Goal: Task Accomplishment & Management: Use online tool/utility

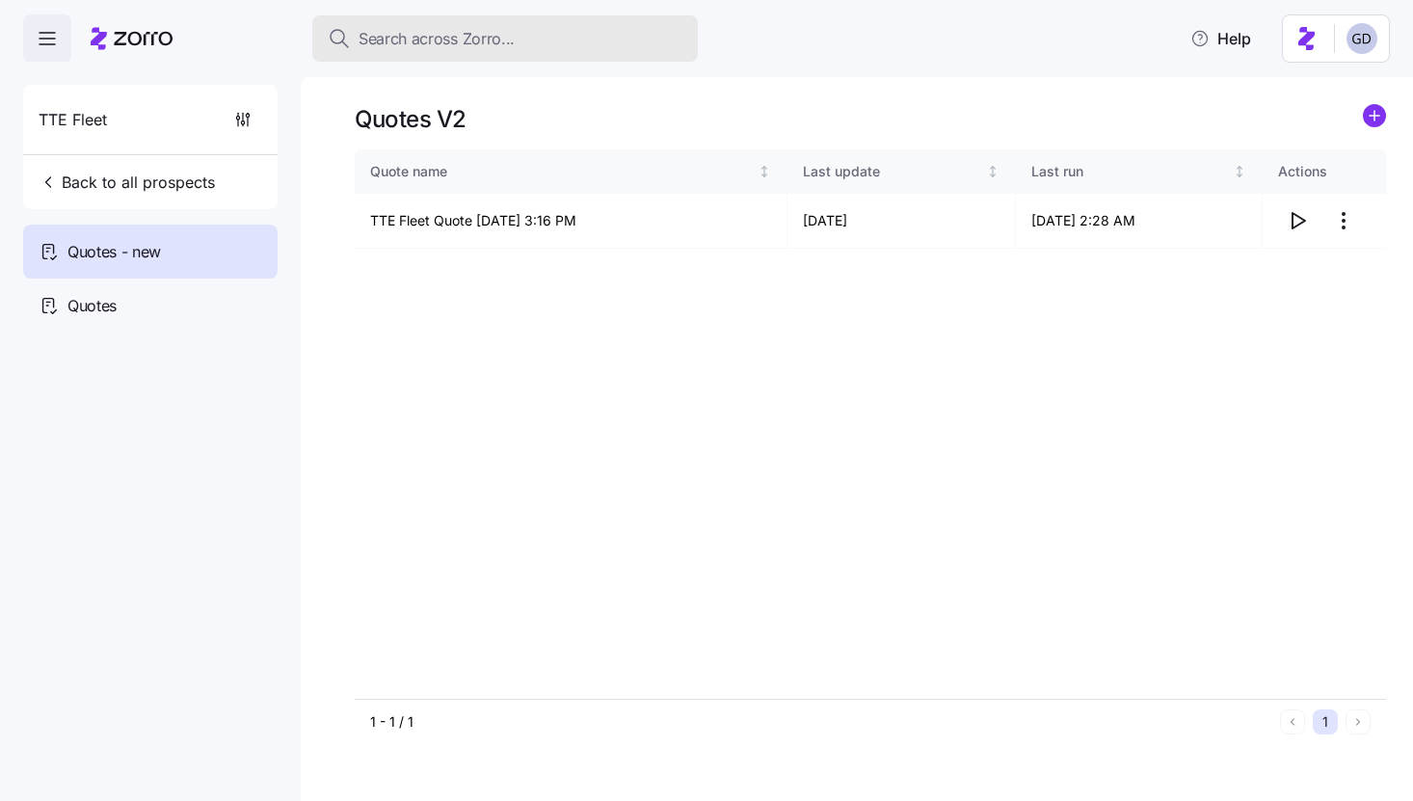
click at [458, 33] on span "Search across Zorro..." at bounding box center [437, 39] width 156 height 24
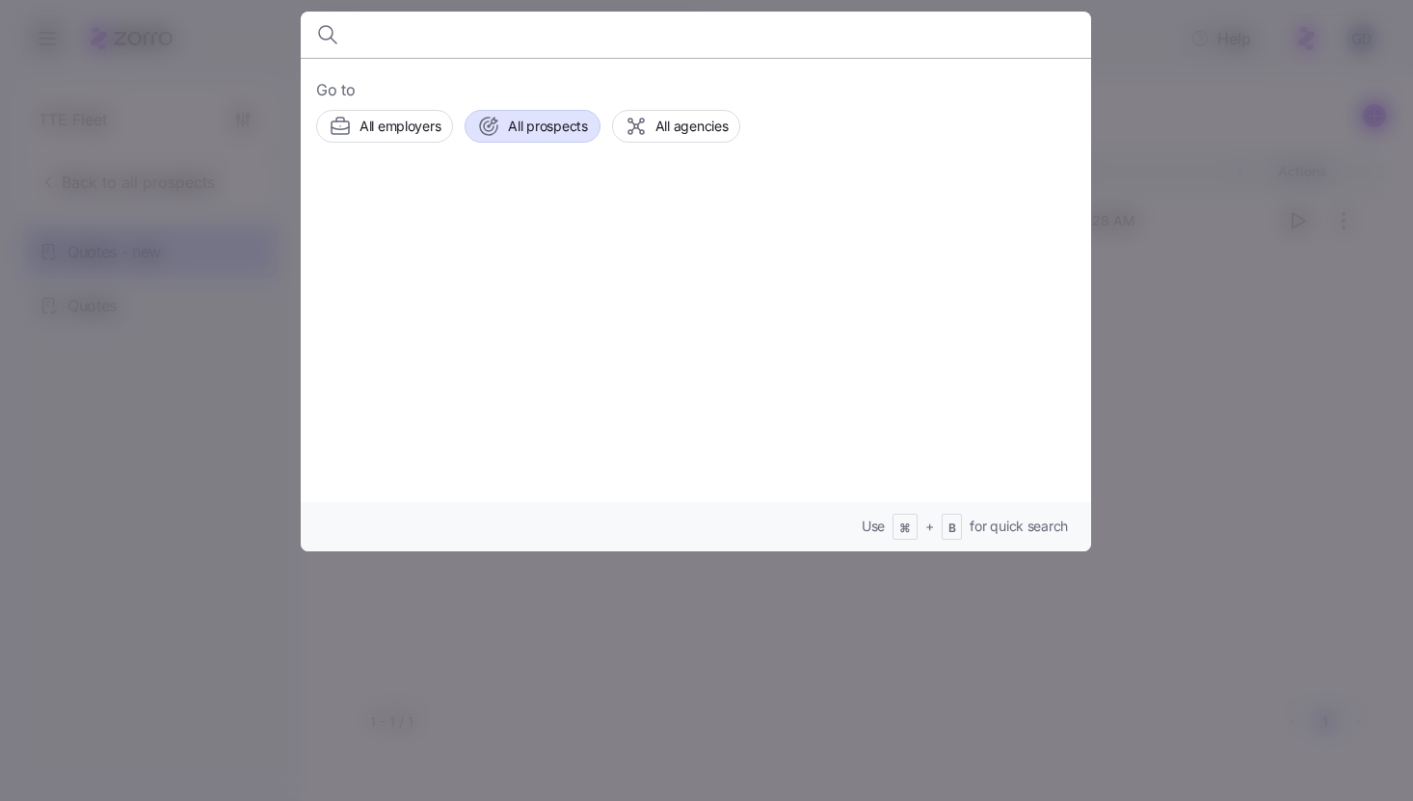
click at [506, 129] on div "All prospects" at bounding box center [532, 126] width 110 height 23
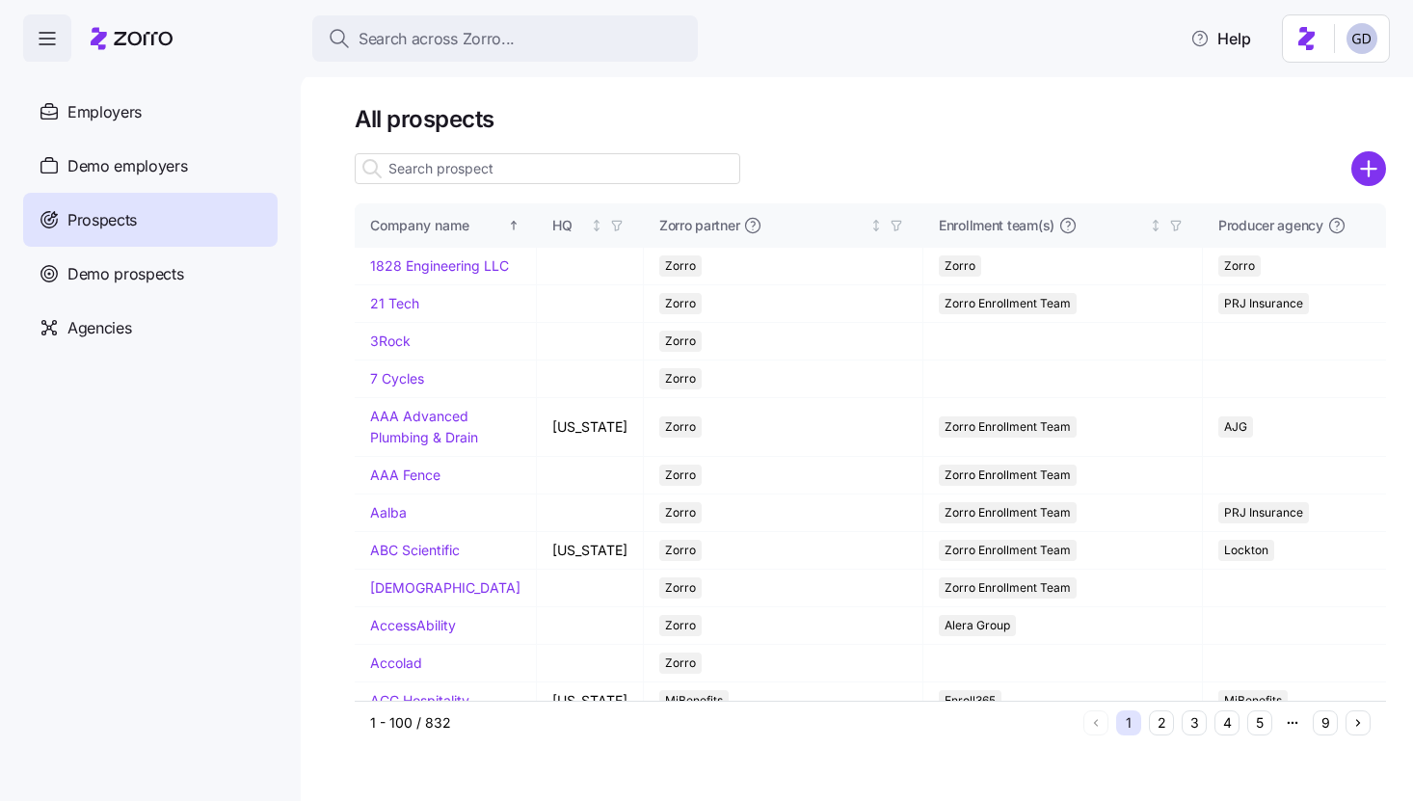
click at [440, 167] on input at bounding box center [548, 168] width 386 height 31
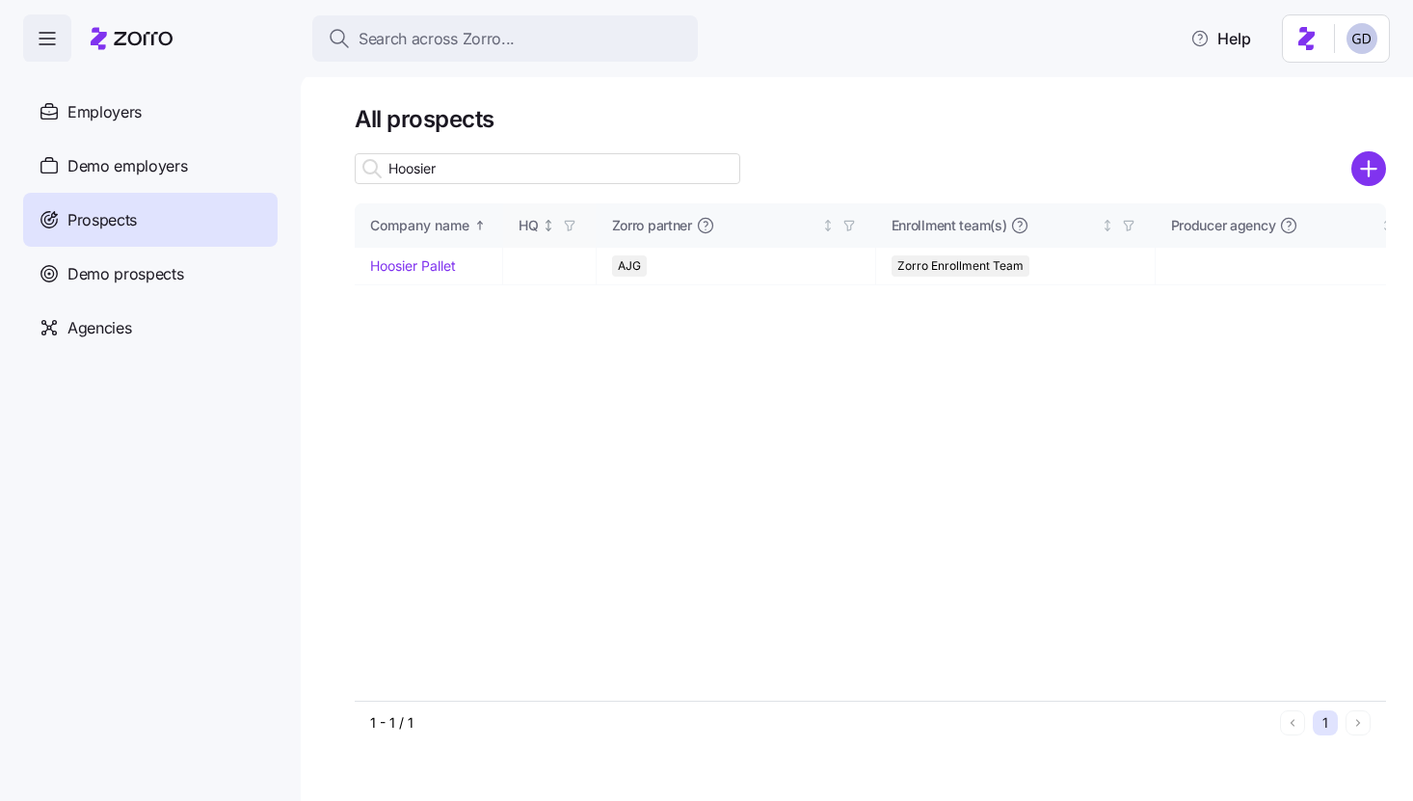
type input "Hoosier"
drag, startPoint x: 439, startPoint y: 260, endPoint x: 454, endPoint y: 274, distance: 20.5
click at [439, 260] on link "Hoosier Pallet" at bounding box center [413, 265] width 86 height 16
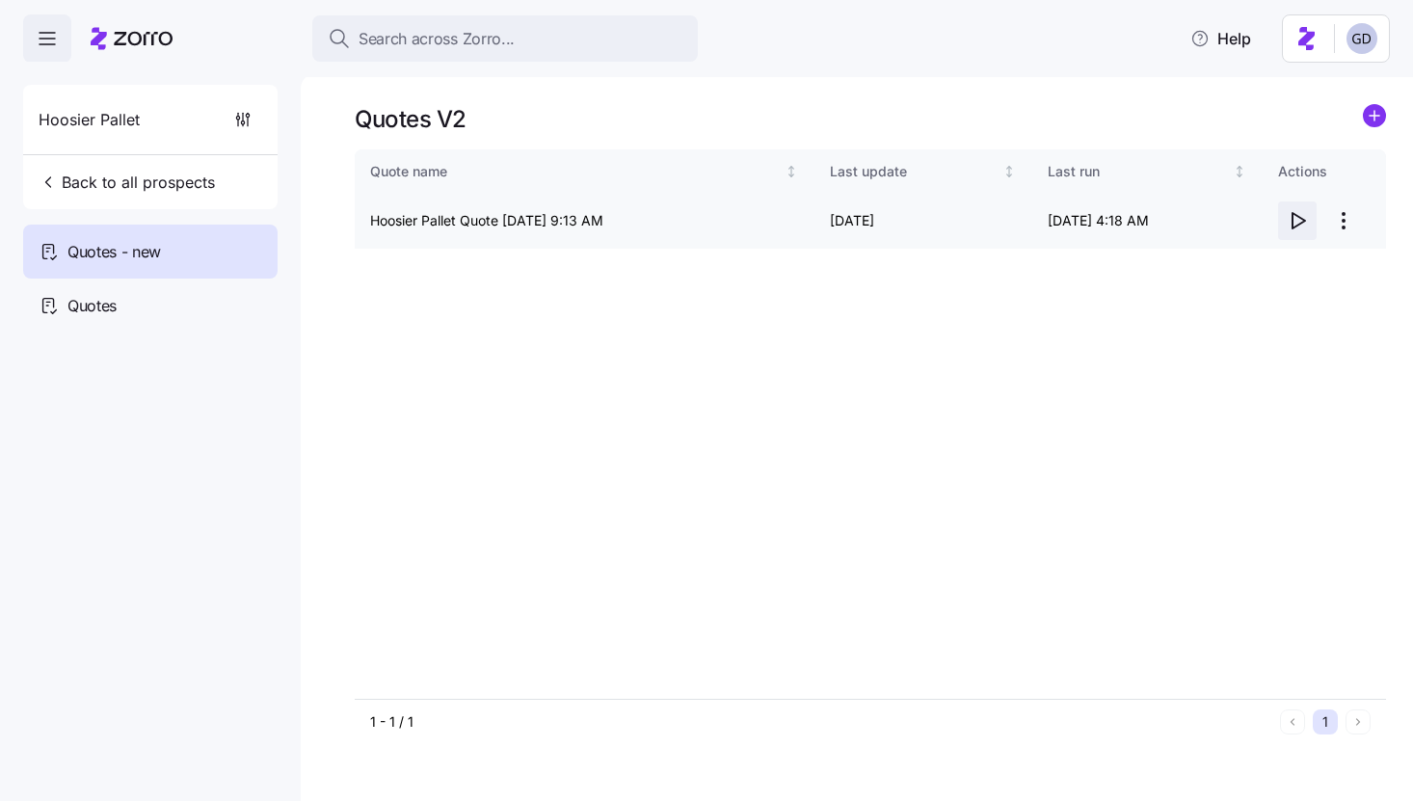
click at [1295, 216] on icon "button" at bounding box center [1297, 220] width 23 height 23
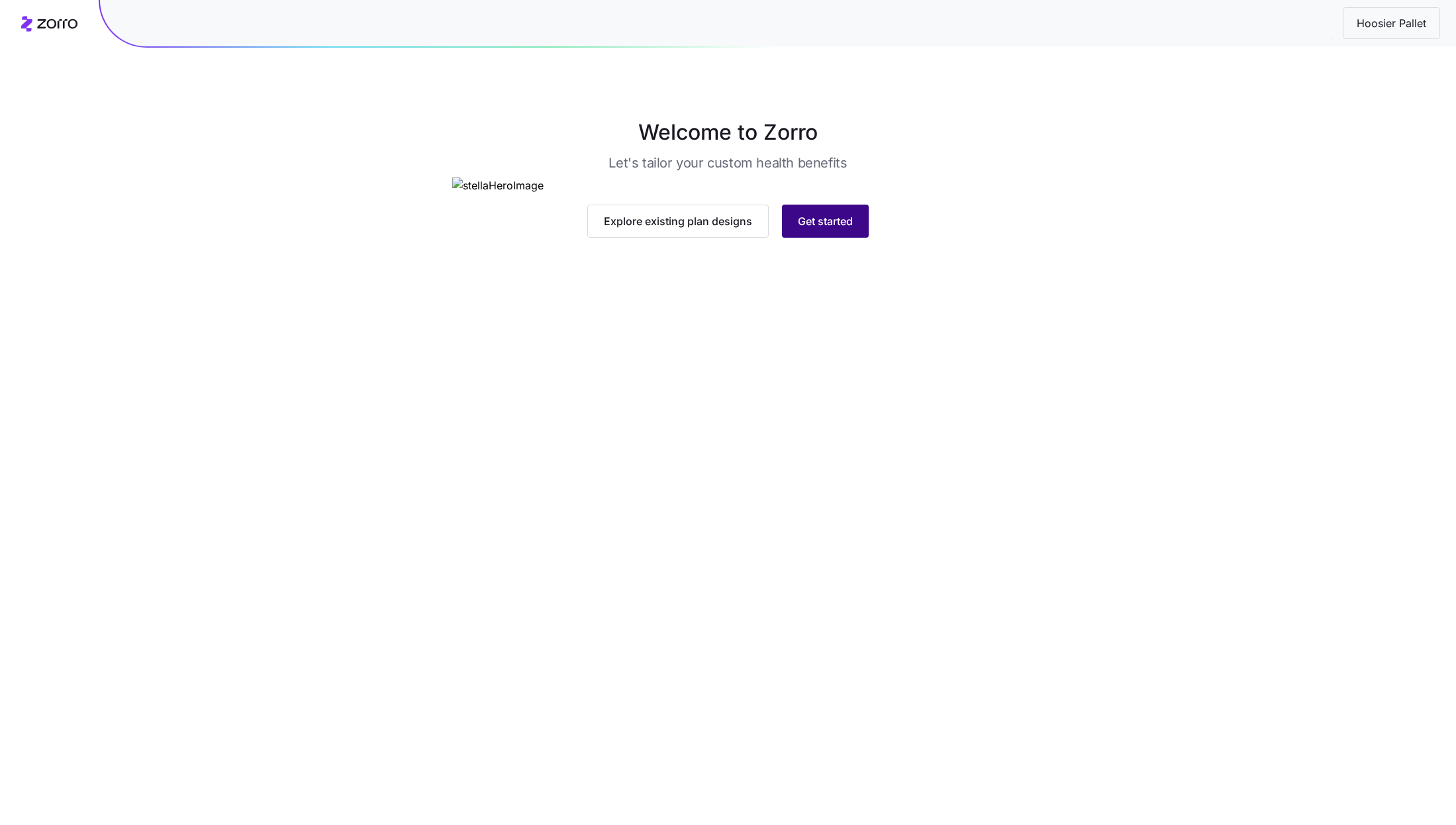
click at [832, 229] on span "Get started" at bounding box center [826, 221] width 55 height 16
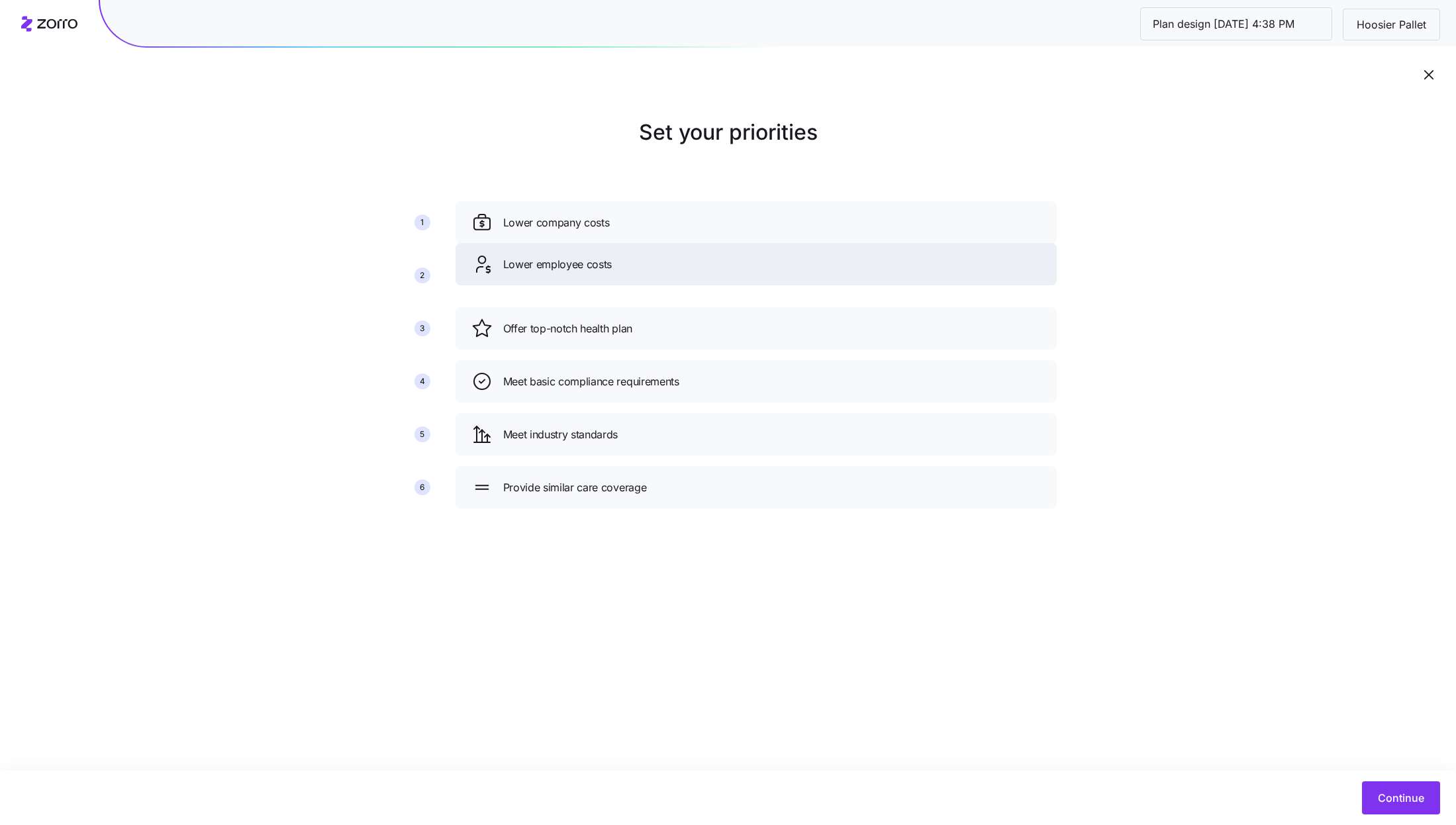
drag, startPoint x: 674, startPoint y: 329, endPoint x: 674, endPoint y: 265, distance: 64.0
click at [674, 265] on div "Lower employee costs" at bounding box center [755, 264] width 569 height 21
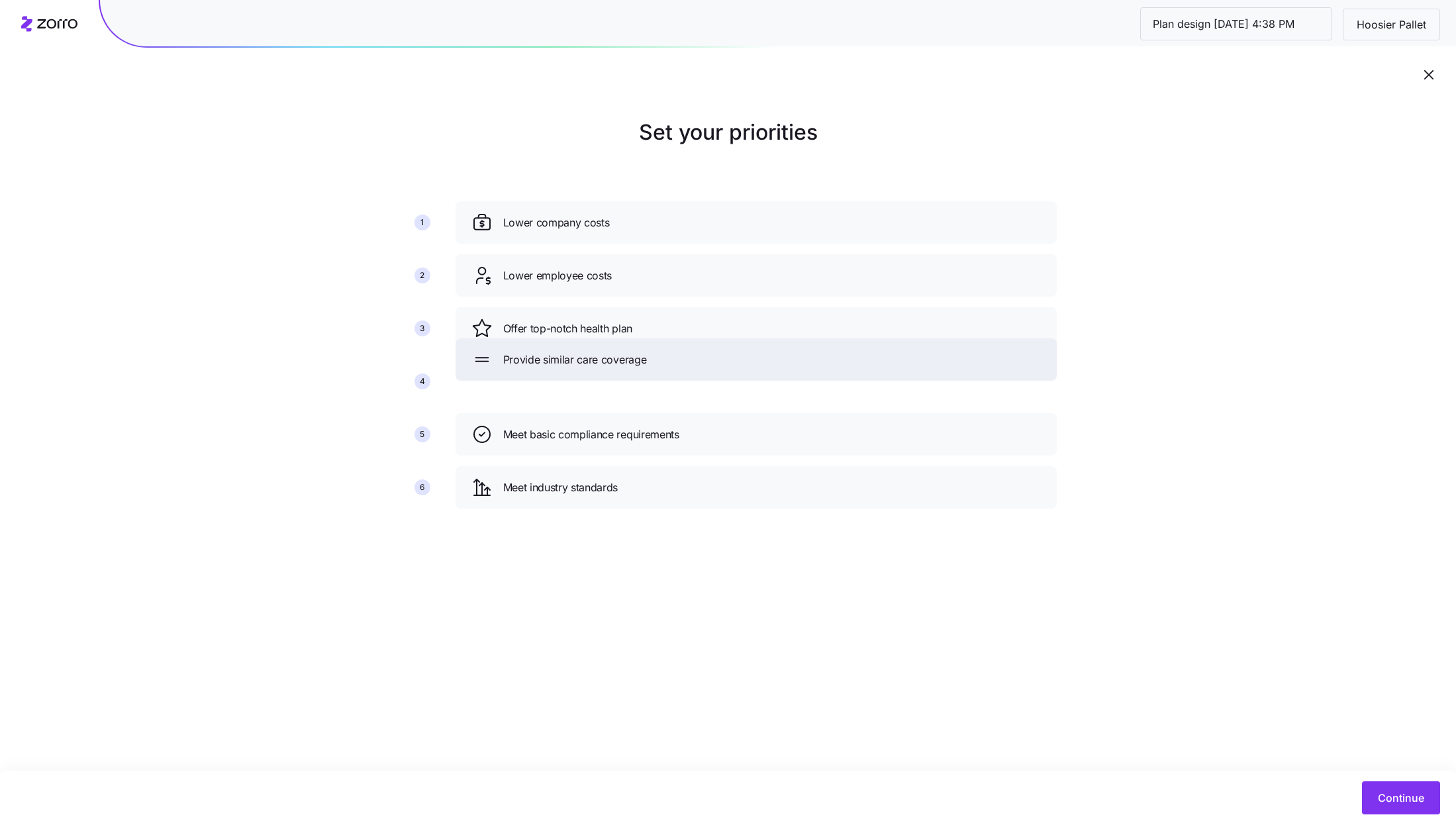
drag, startPoint x: 667, startPoint y: 479, endPoint x: 667, endPoint y: 351, distance: 128.0
click at [667, 351] on div "Provide similar care coverage" at bounding box center [755, 359] width 569 height 21
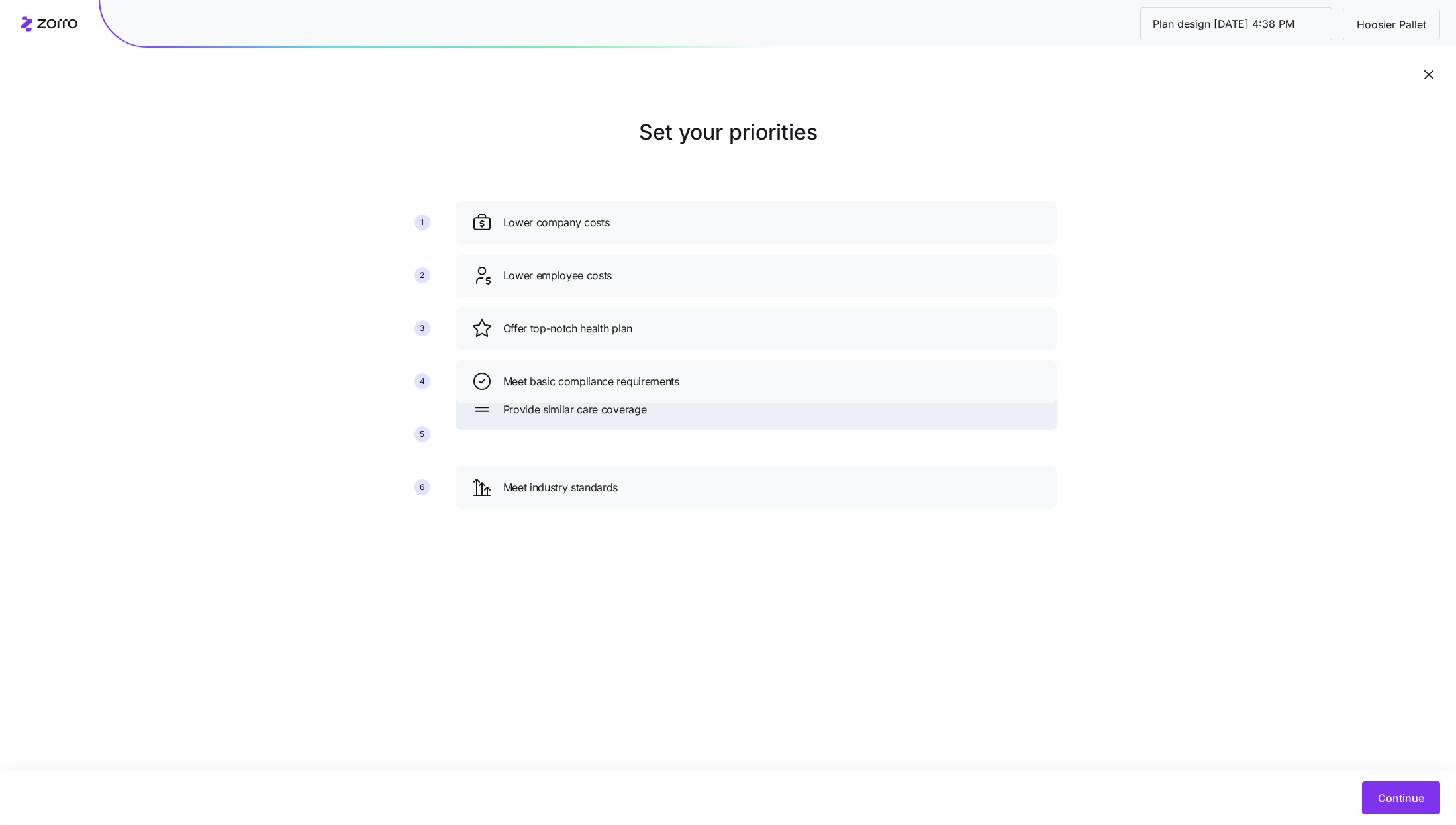
drag, startPoint x: 656, startPoint y: 377, endPoint x: 655, endPoint y: 457, distance: 80.0
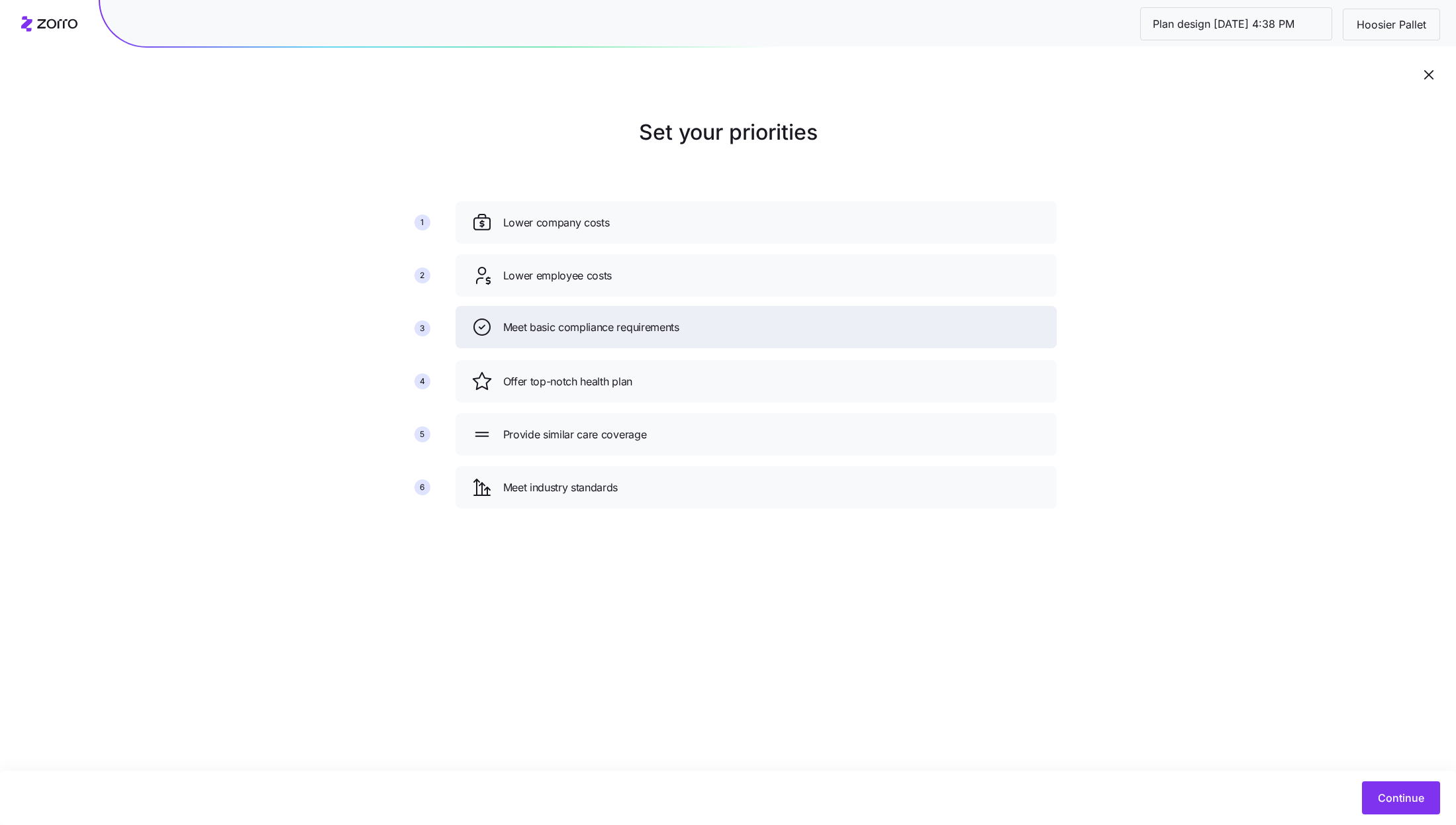
drag, startPoint x: 641, startPoint y: 374, endPoint x: 641, endPoint y: 331, distance: 43.0
click at [641, 331] on span "Meet basic compliance requirements" at bounding box center [591, 328] width 176 height 16
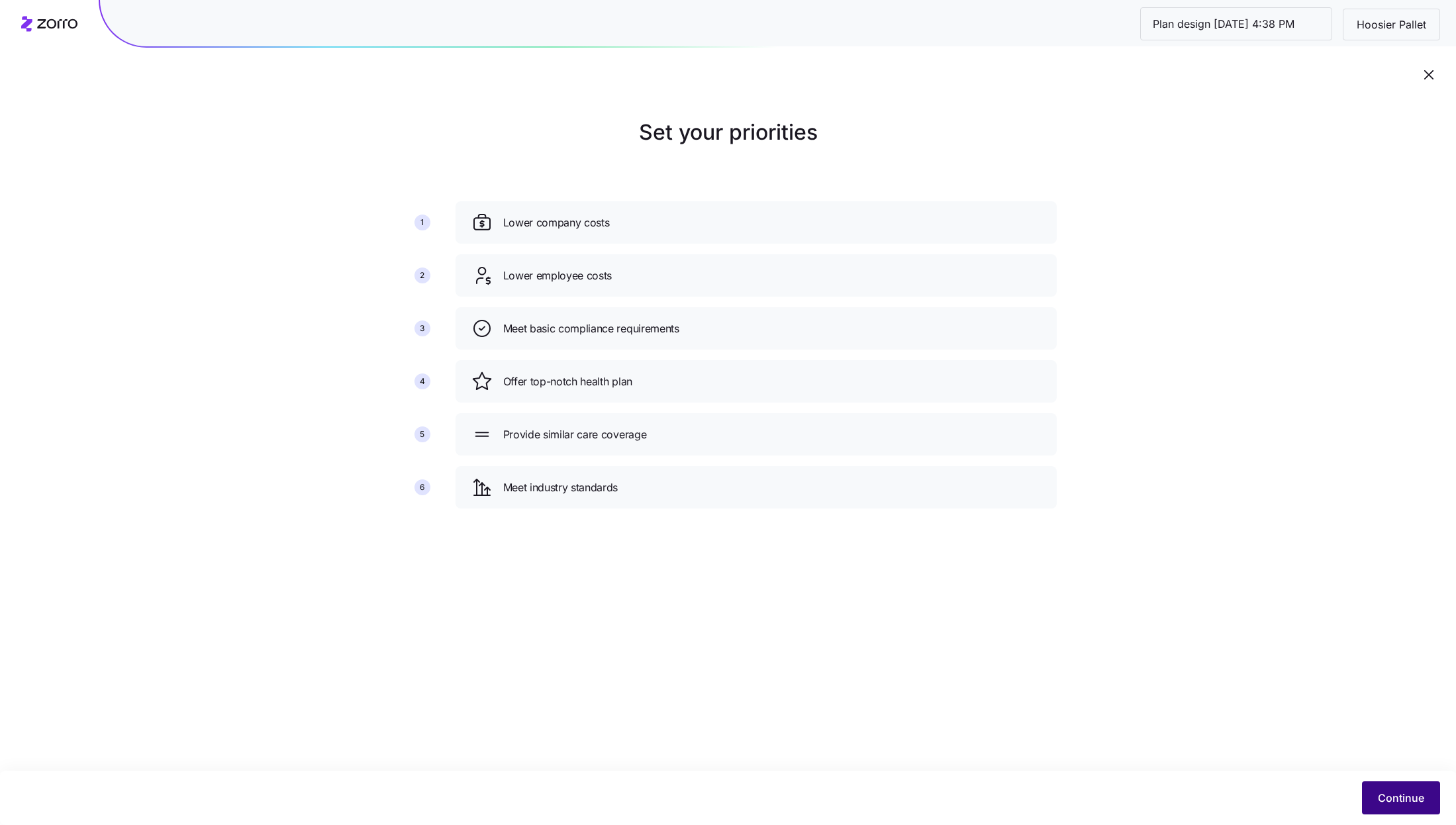
click at [1395, 795] on span "Continue" at bounding box center [1400, 798] width 46 height 16
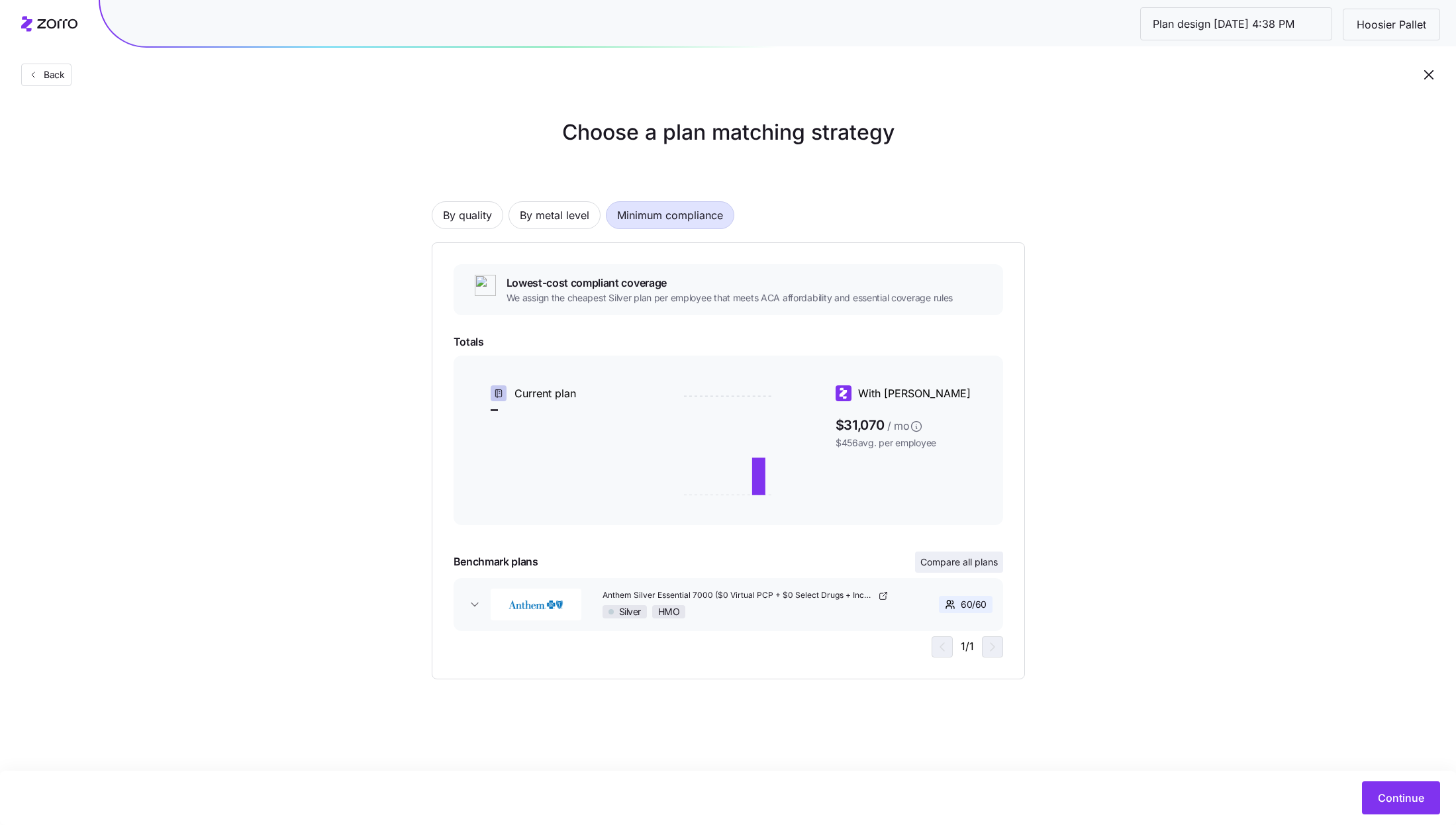
click at [973, 559] on span "Compare all plans" at bounding box center [959, 562] width 78 height 13
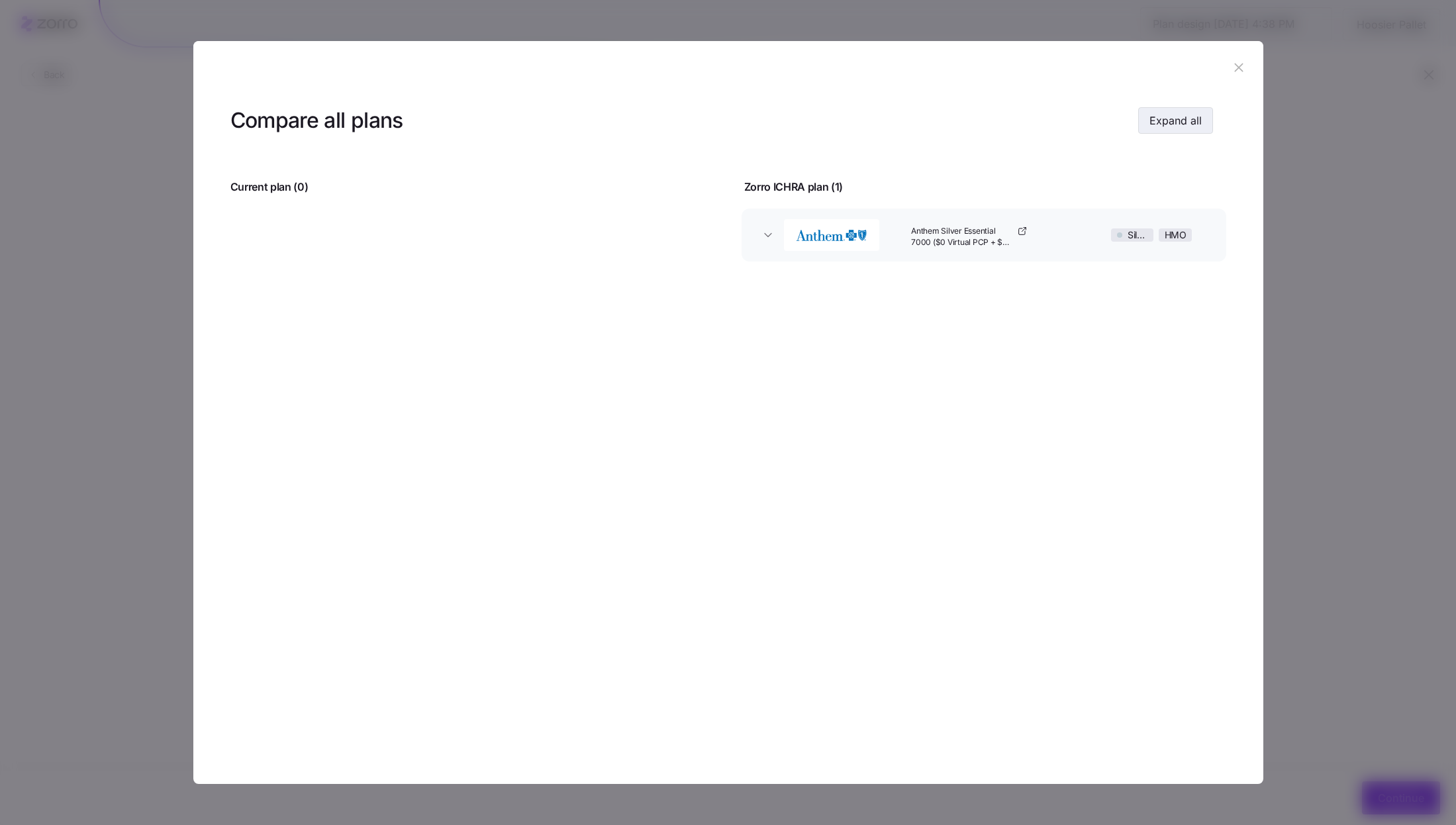
click at [1157, 129] on button "Expand all" at bounding box center [1175, 120] width 75 height 27
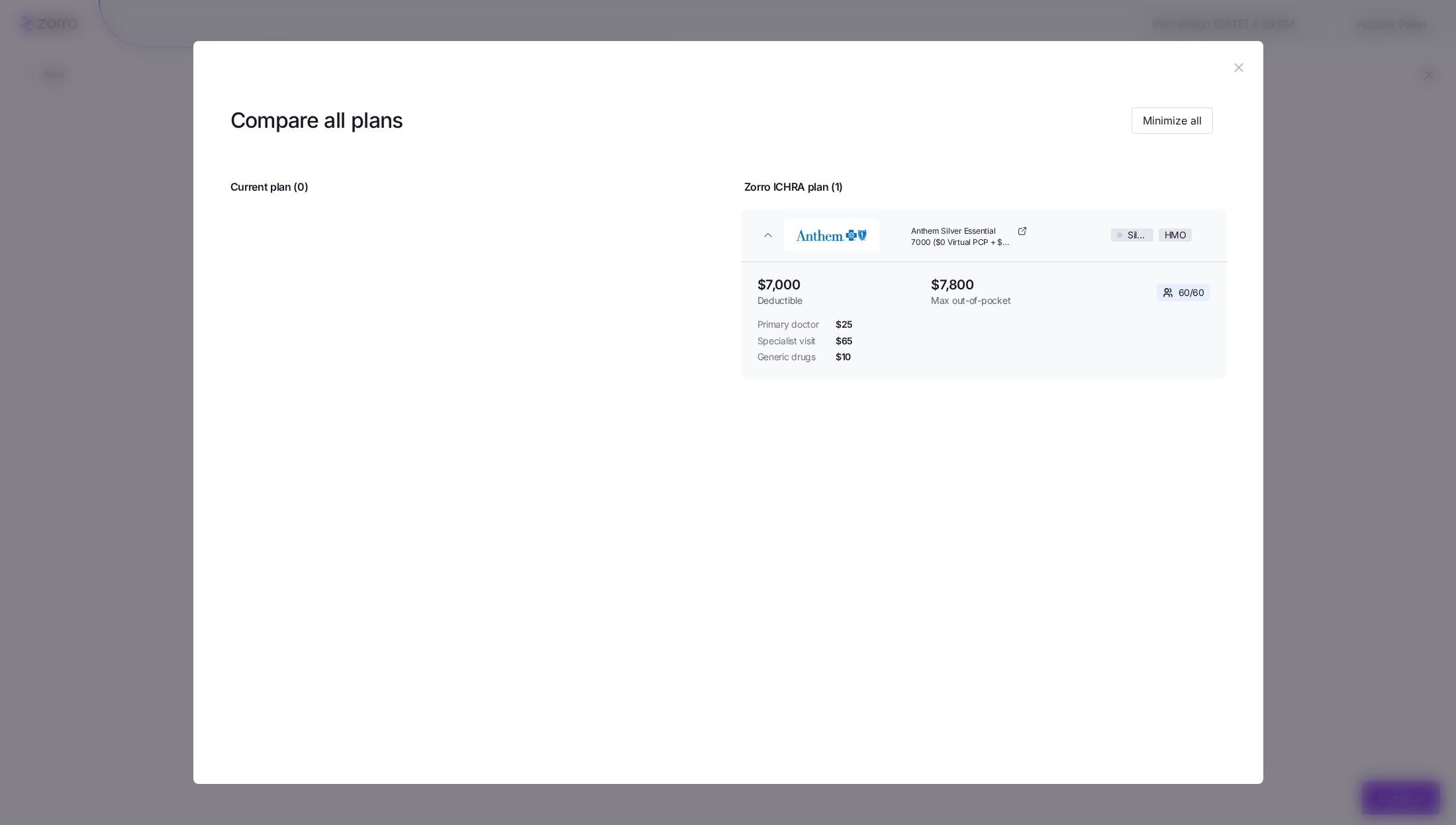
click at [1237, 61] on icon "button" at bounding box center [1238, 67] width 14 height 14
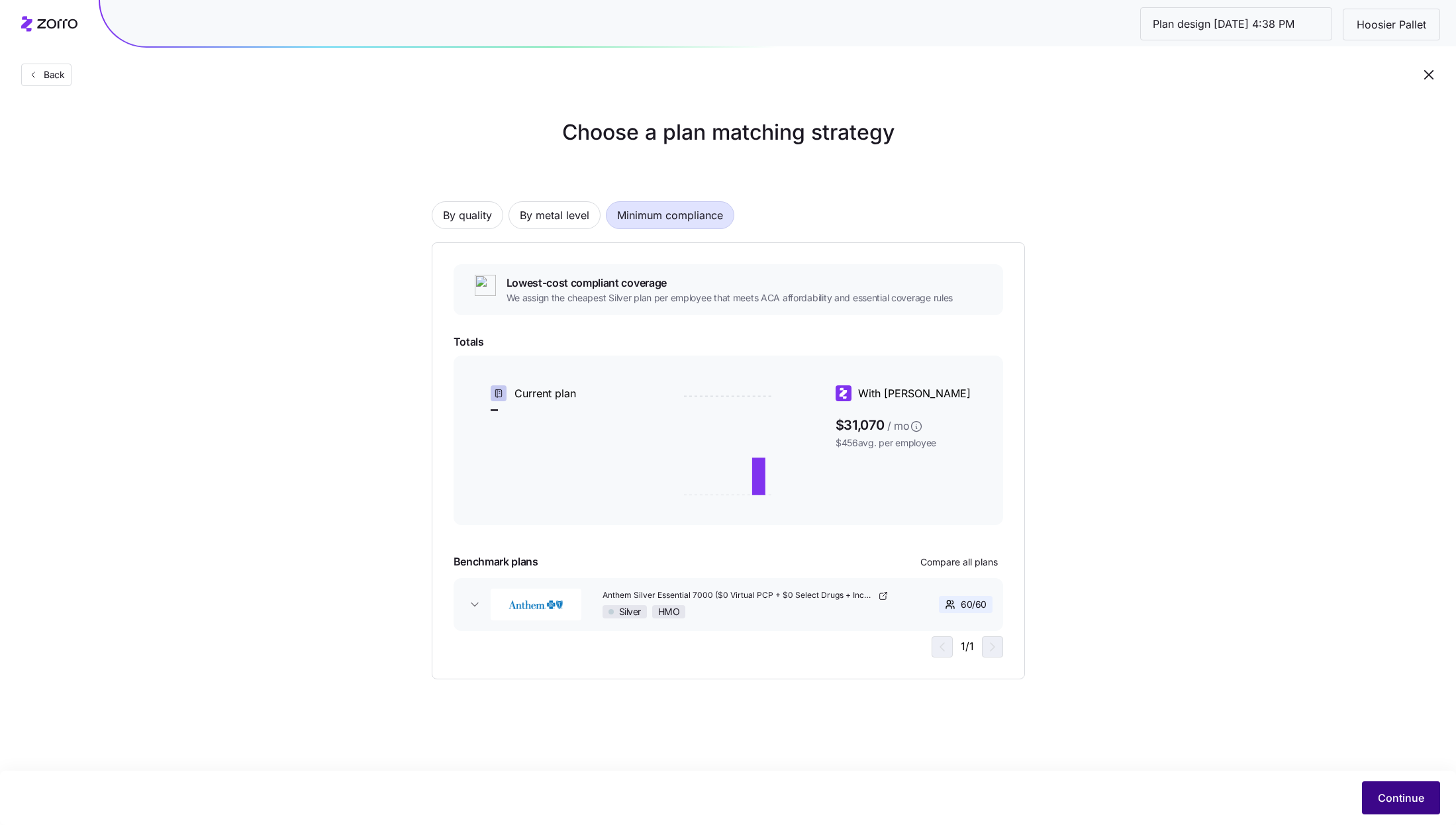
click at [1394, 785] on button "Continue" at bounding box center [1401, 798] width 78 height 33
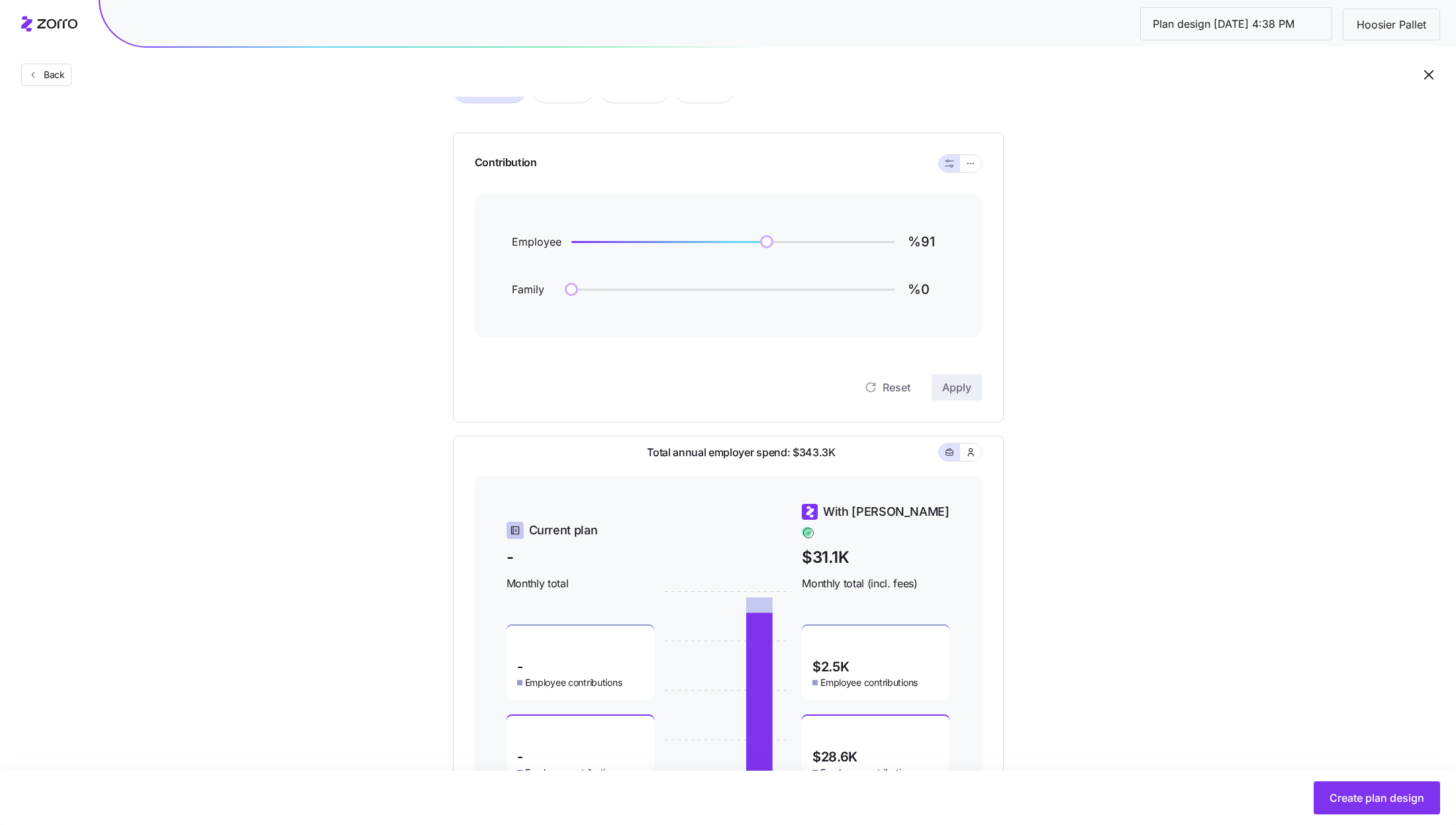
scroll to position [107, 0]
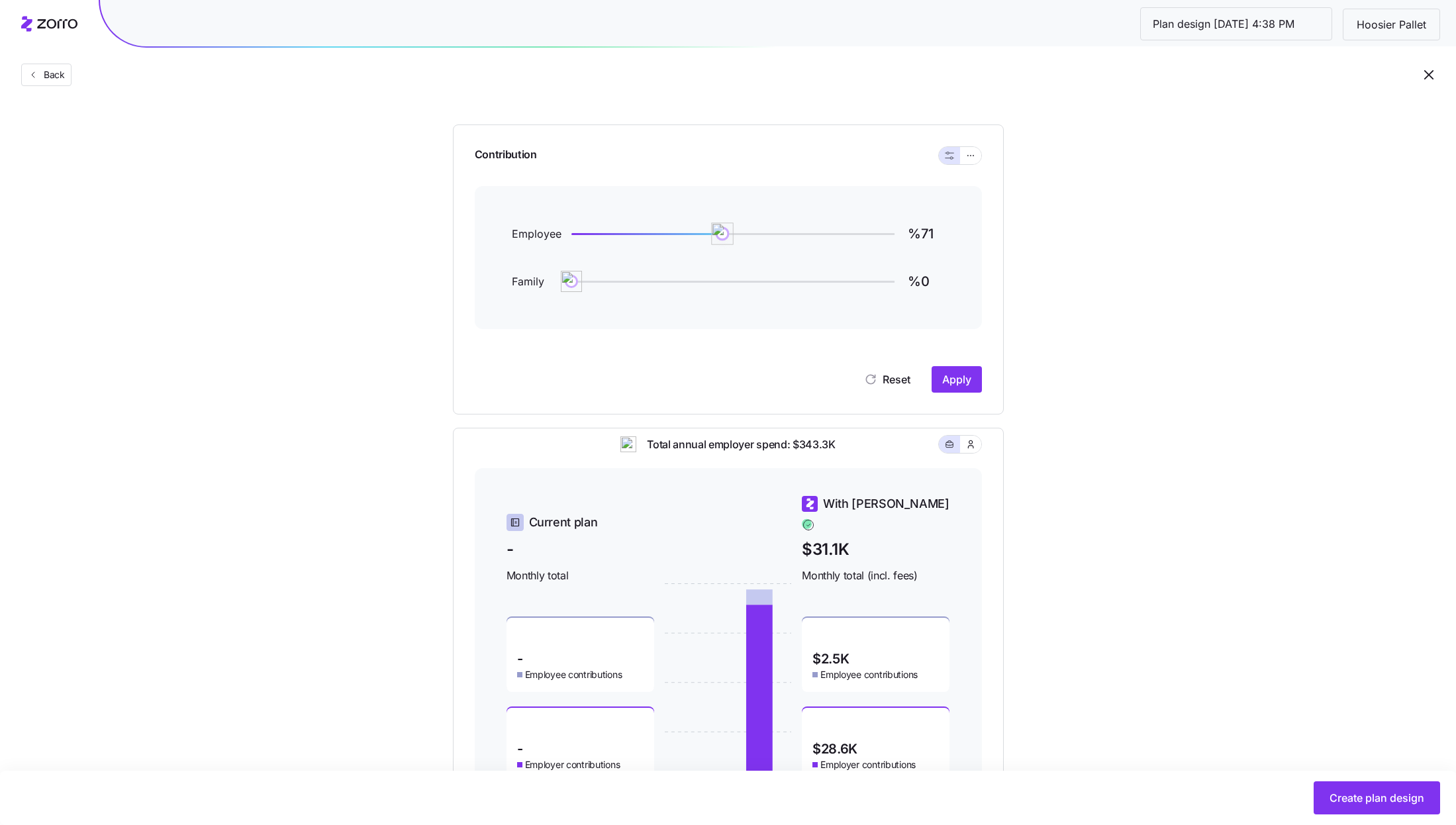
drag, startPoint x: 764, startPoint y: 234, endPoint x: 722, endPoint y: 238, distance: 42.2
click at [722, 238] on img at bounding box center [723, 234] width 23 height 23
type input "%70"
click at [958, 381] on span "Apply" at bounding box center [957, 379] width 29 height 16
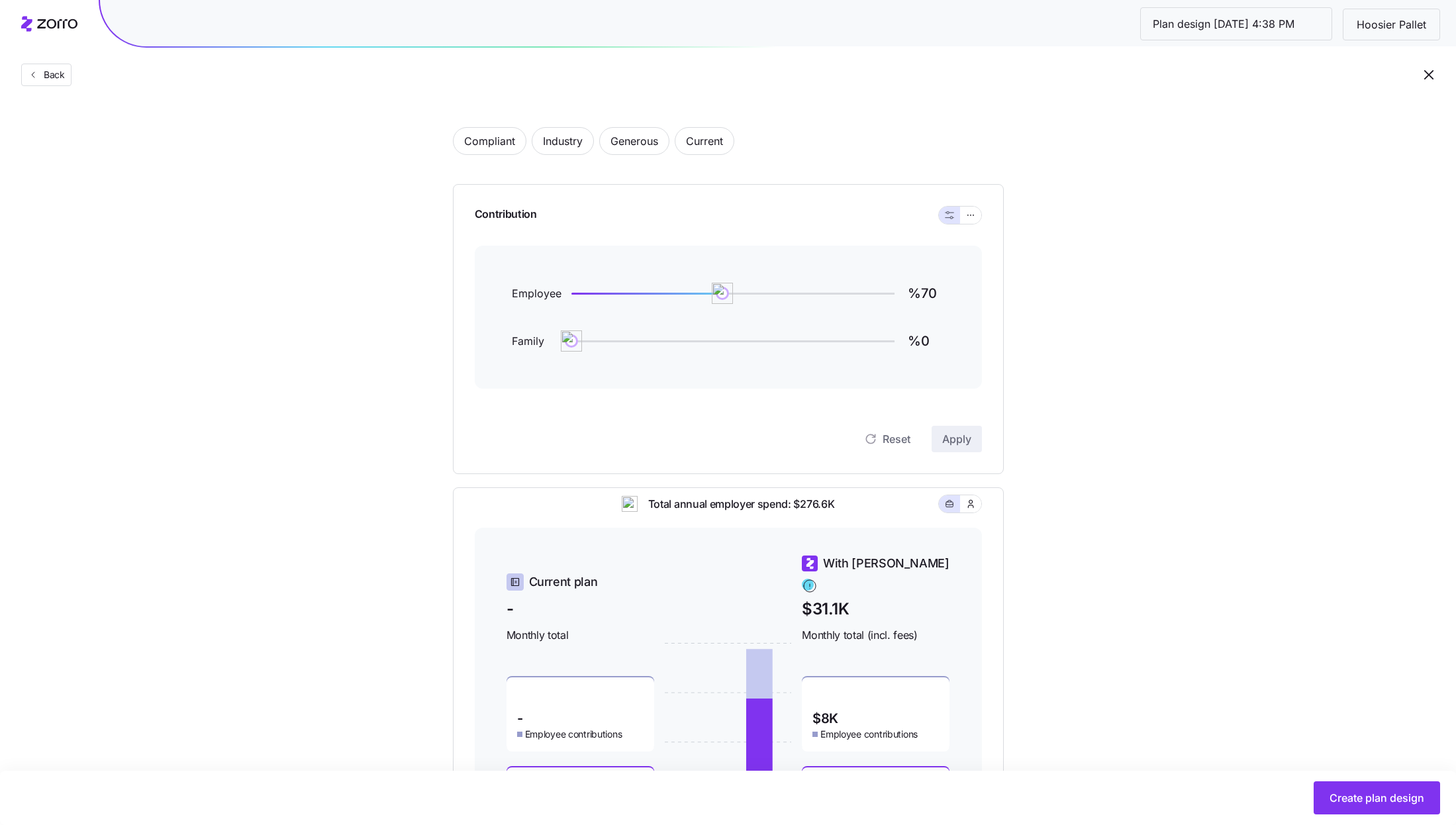
scroll to position [25, 0]
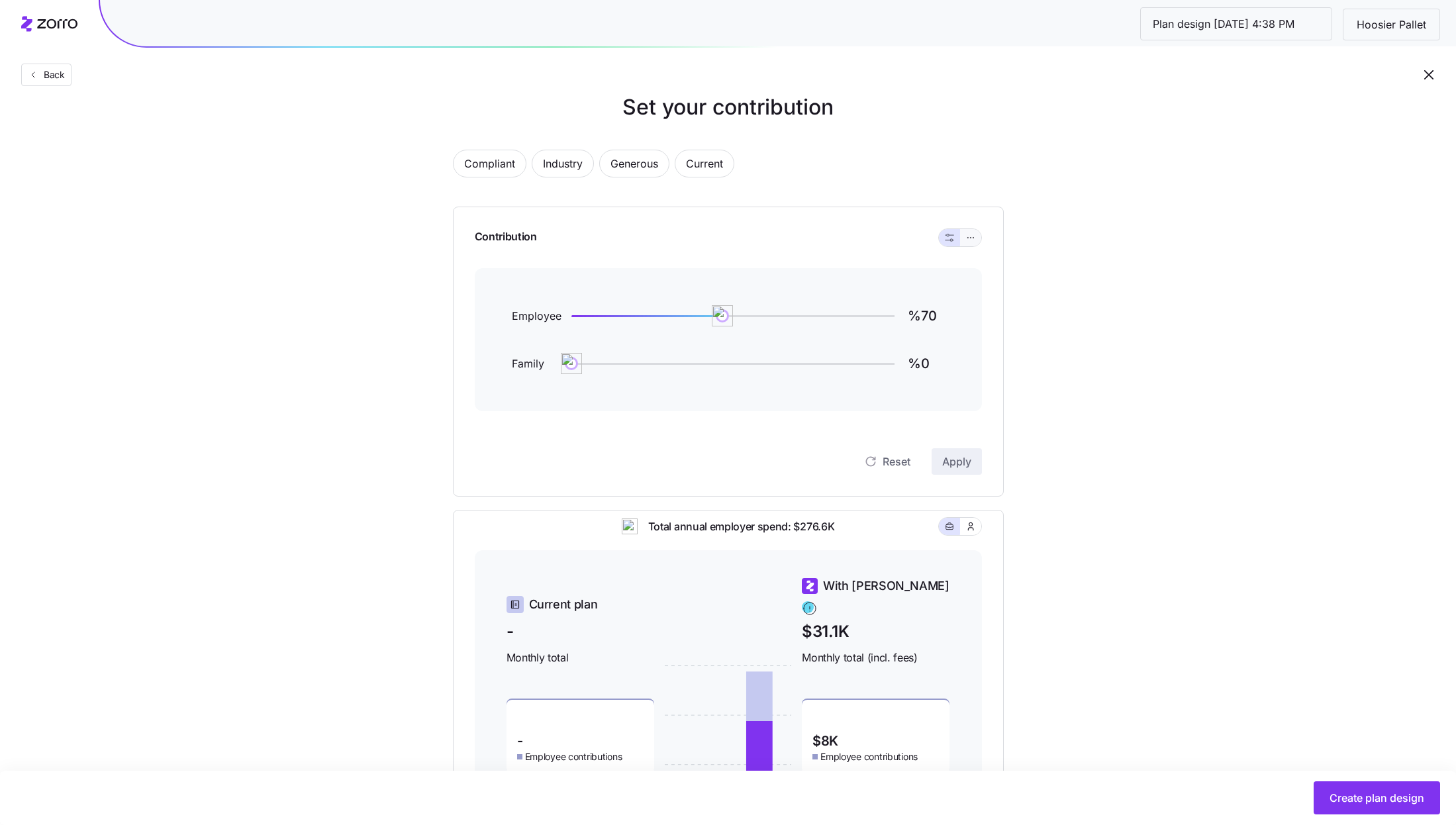
click at [962, 236] on button "button" at bounding box center [970, 238] width 21 height 17
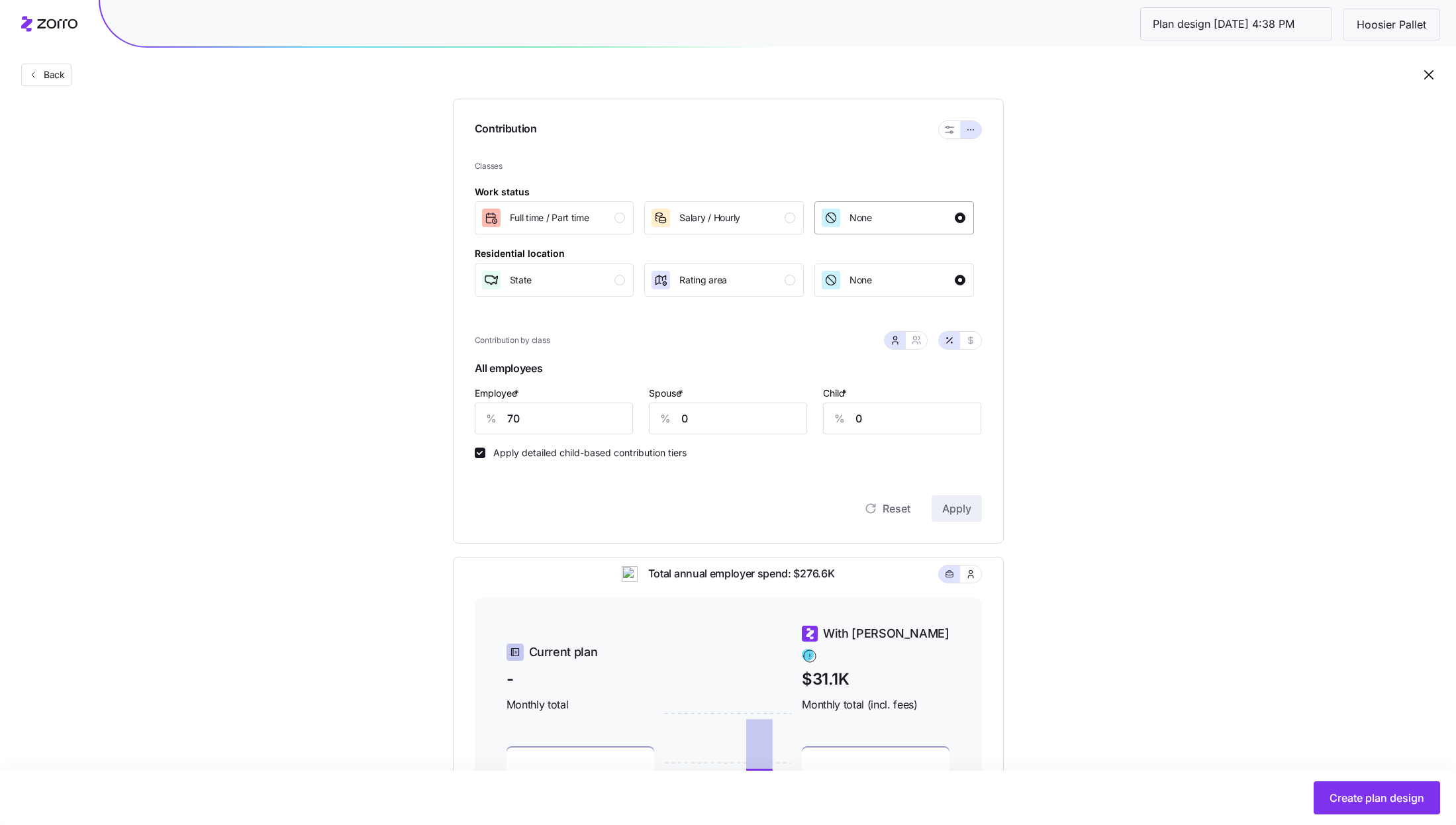
scroll to position [162, 0]
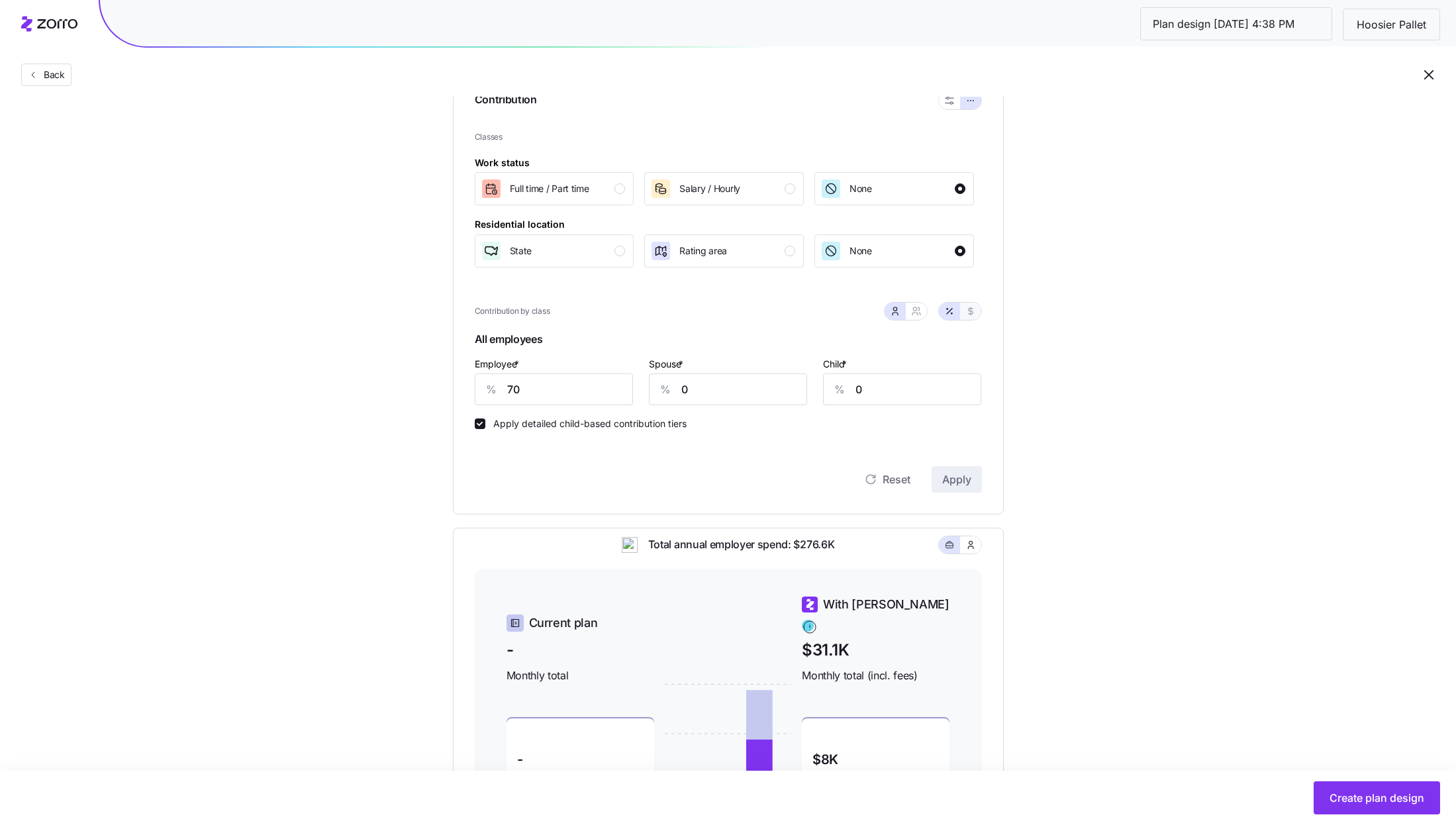
click at [970, 313] on icon "button" at bounding box center [970, 310] width 5 height 8
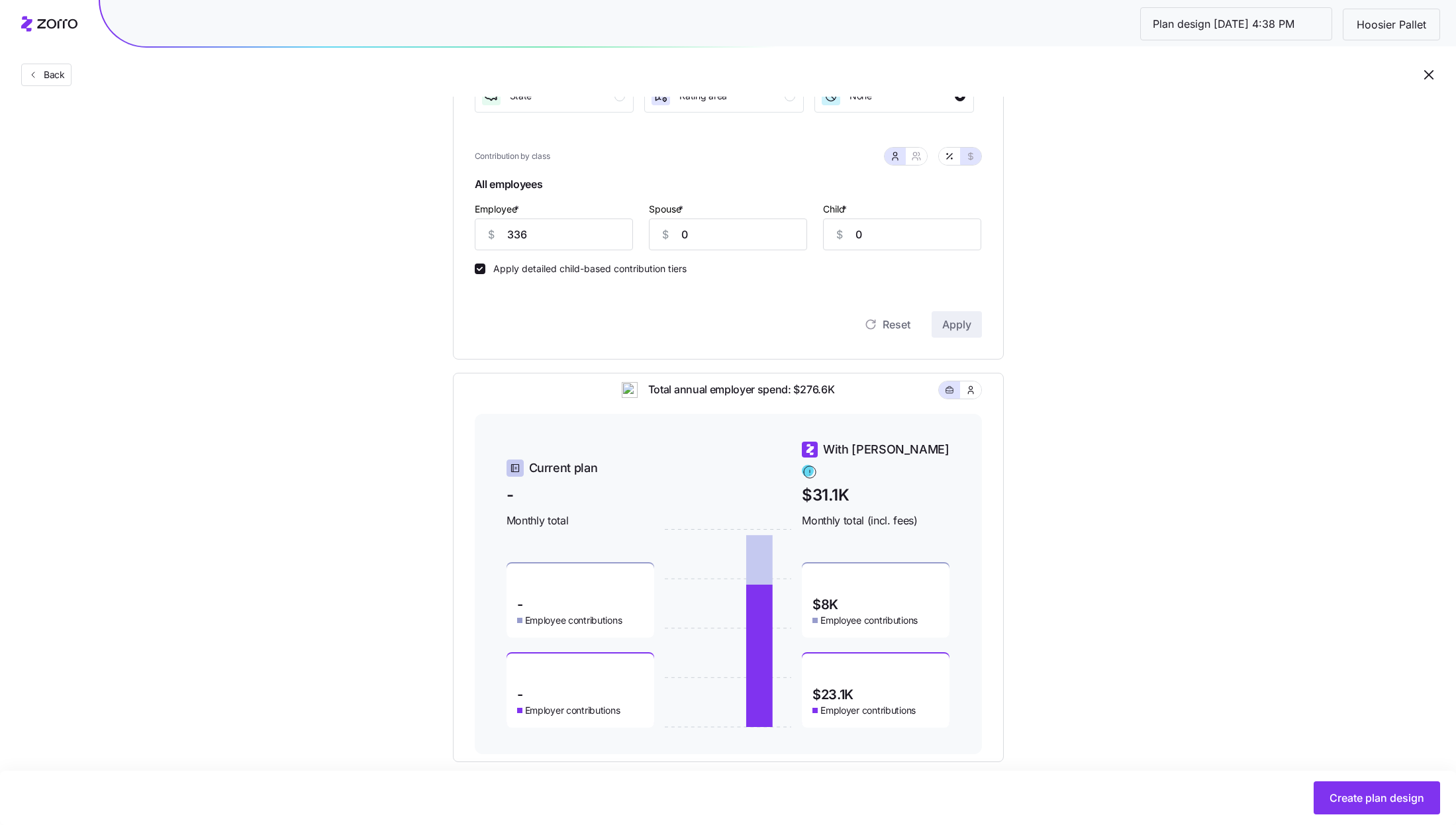
scroll to position [316, 0]
drag, startPoint x: 858, startPoint y: 681, endPoint x: 809, endPoint y: 681, distance: 49.0
click at [809, 681] on div "$23.1K Employer contributions" at bounding box center [876, 692] width 148 height 74
click at [946, 161] on icon "button" at bounding box center [949, 157] width 10 height 10
click at [966, 163] on button "button" at bounding box center [970, 157] width 21 height 17
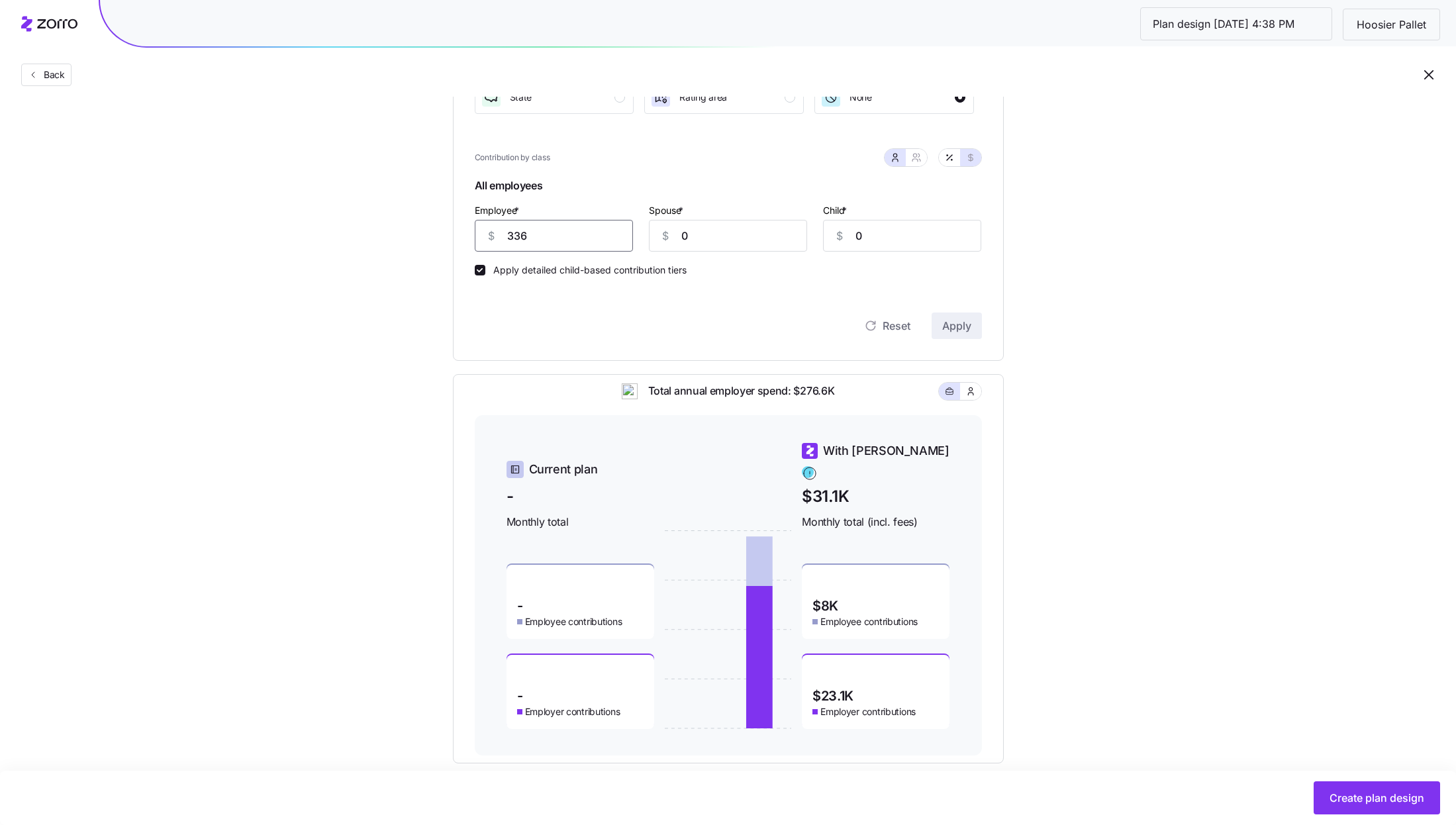
click at [547, 249] on input "336" at bounding box center [554, 236] width 158 height 32
type input "300"
click at [966, 321] on span "Apply" at bounding box center [957, 326] width 29 height 16
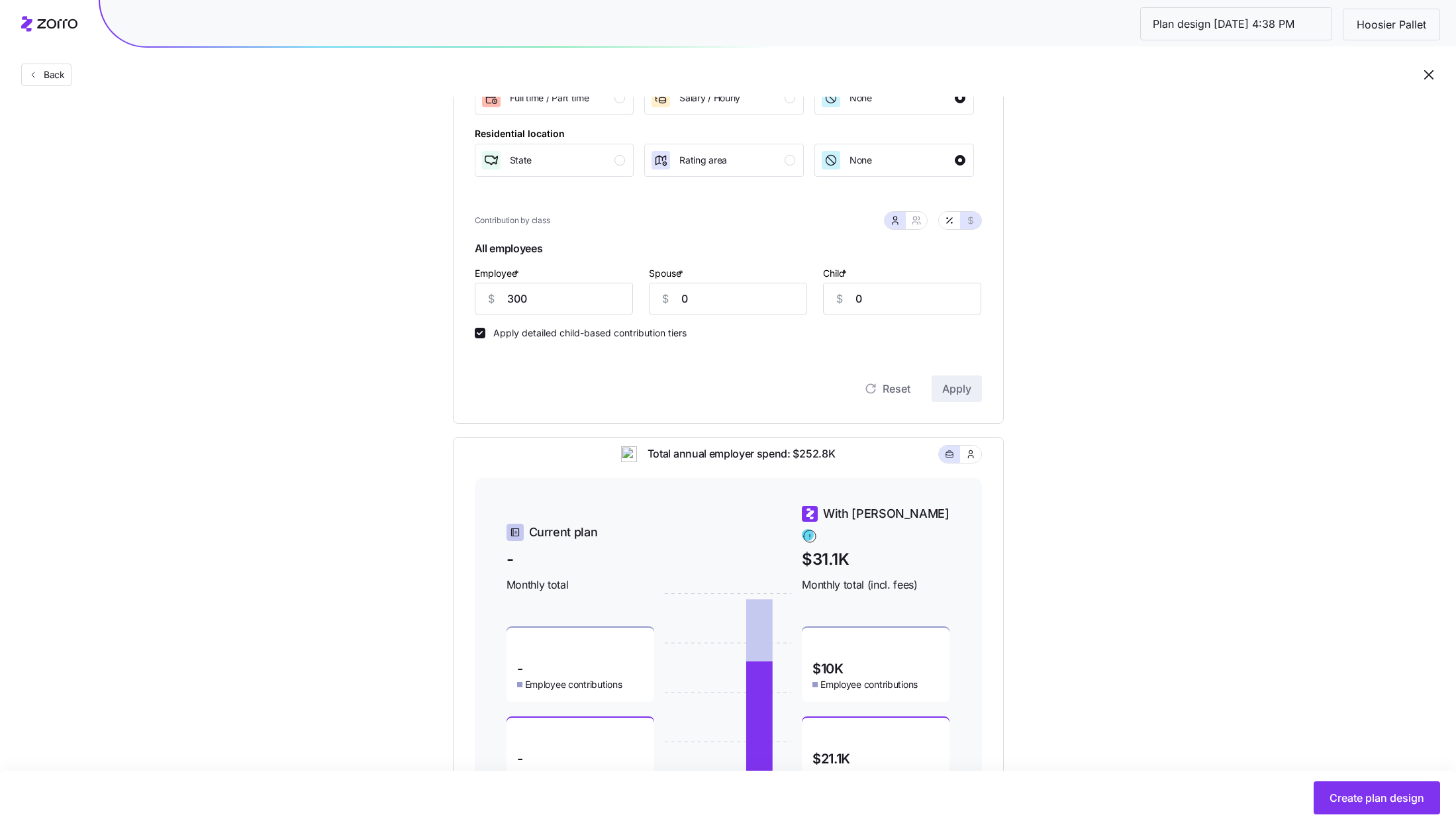
scroll to position [340, 0]
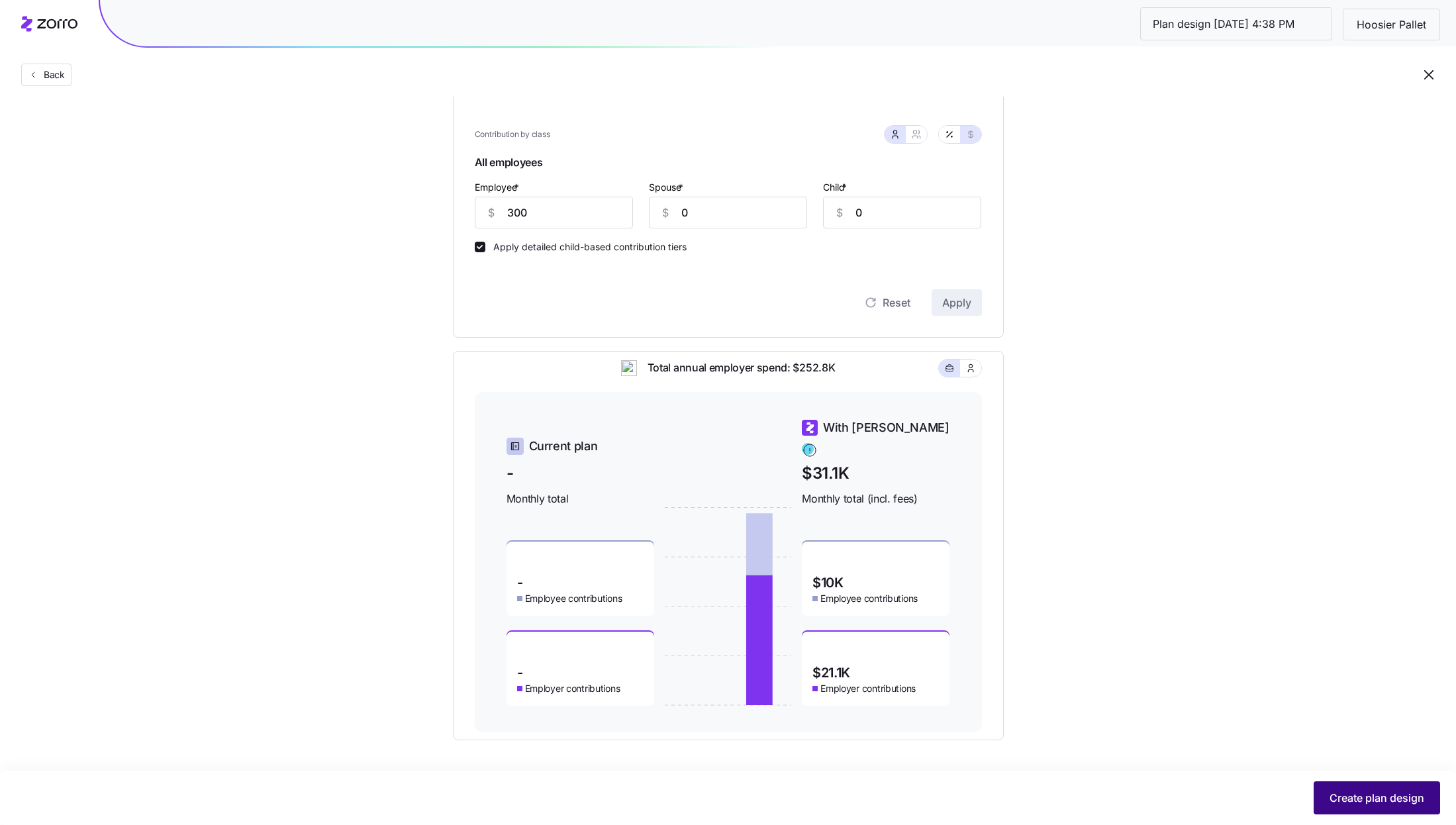
click at [1369, 792] on span "Create plan design" at bounding box center [1377, 798] width 95 height 16
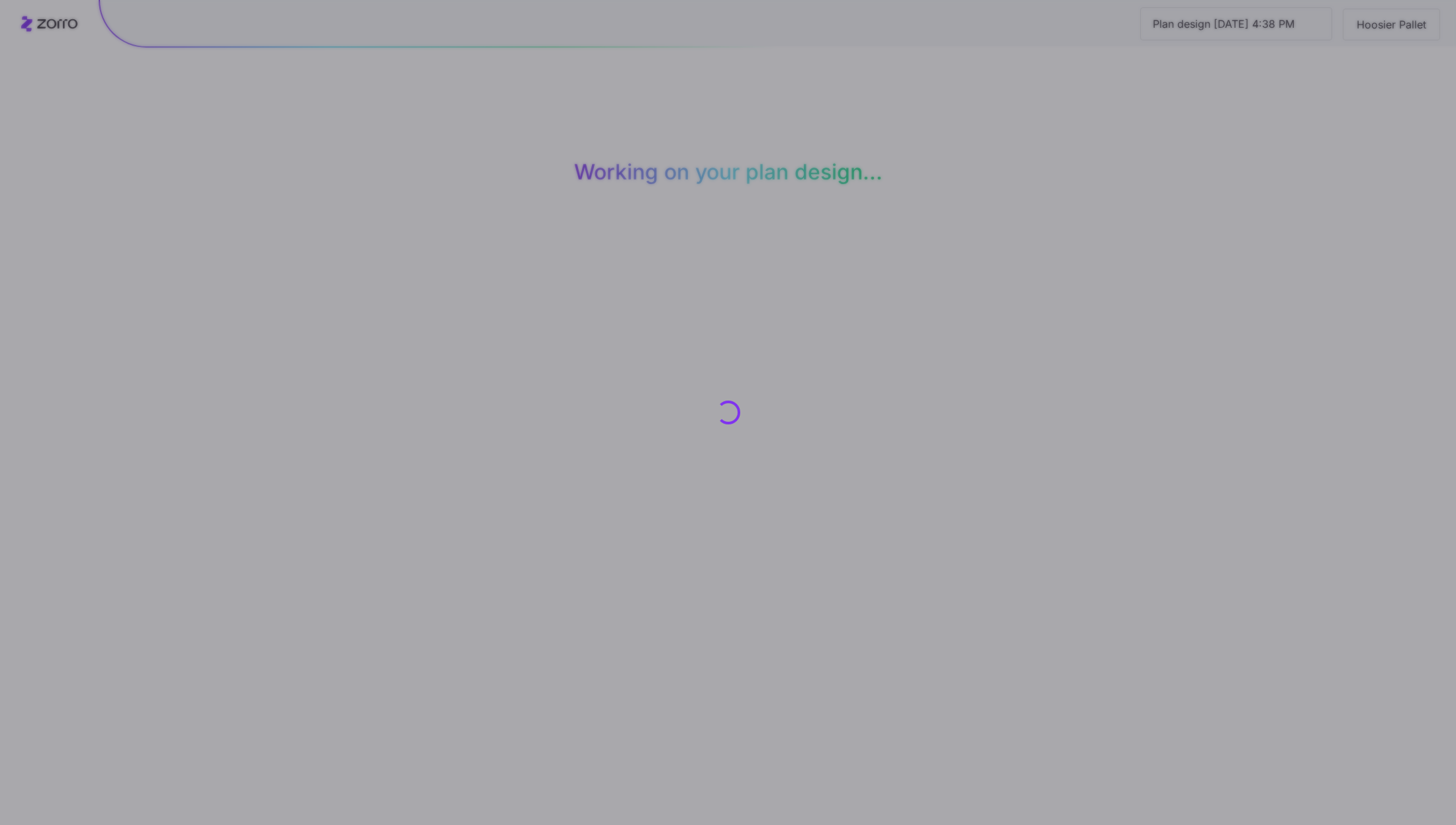
scroll to position [0, 0]
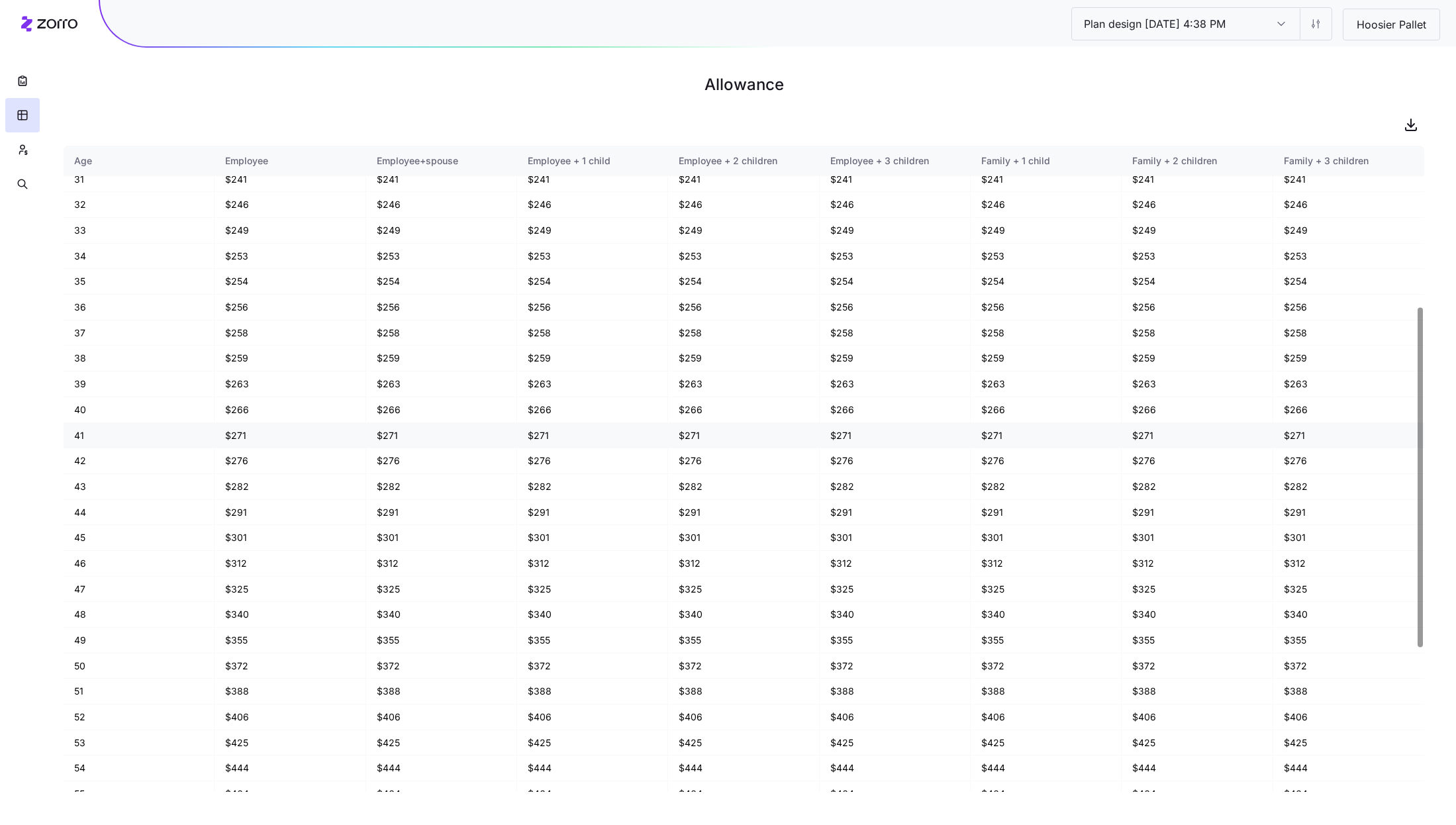
scroll to position [356, 0]
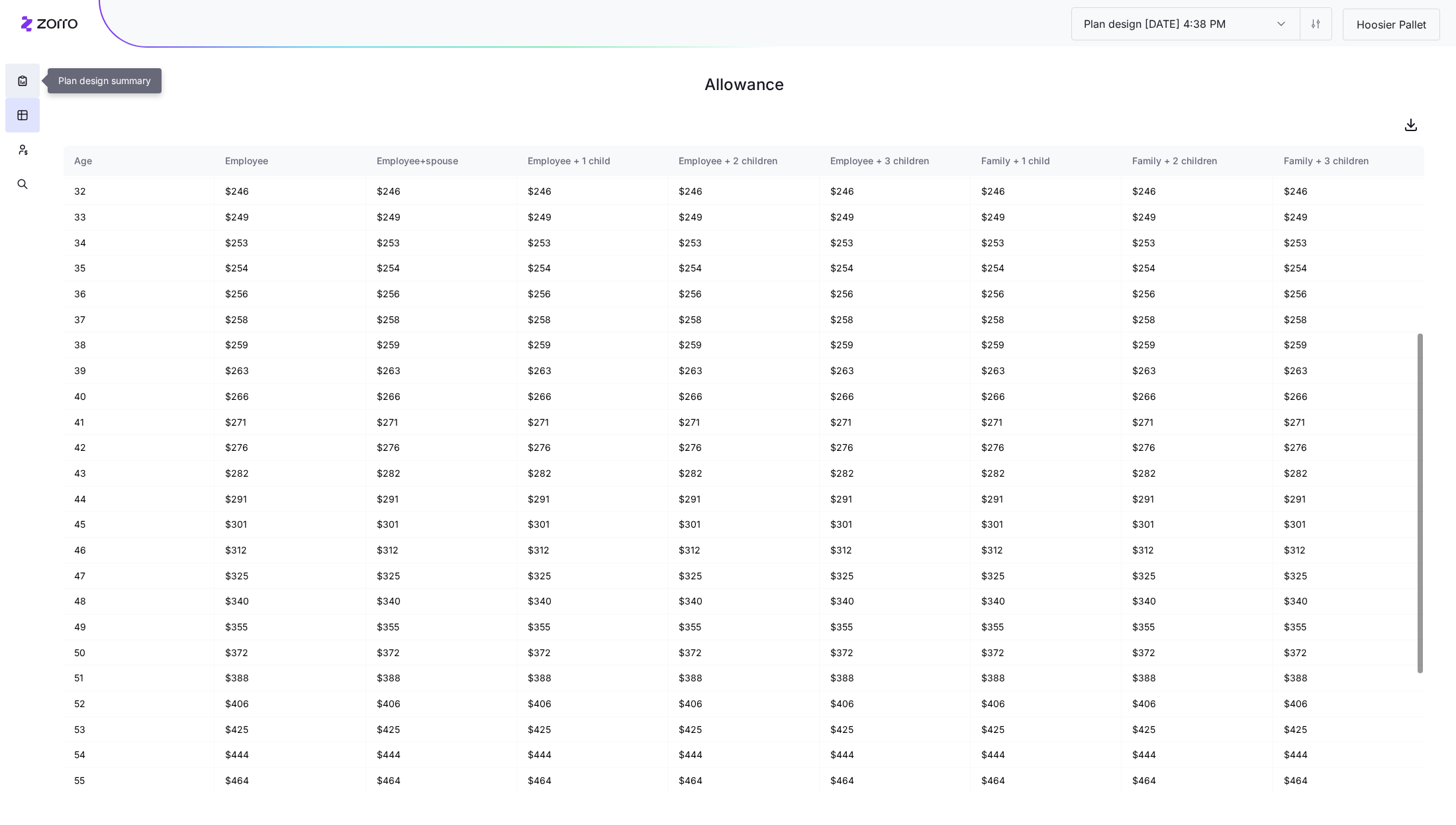
click at [26, 80] on icon "button" at bounding box center [22, 81] width 8 height 9
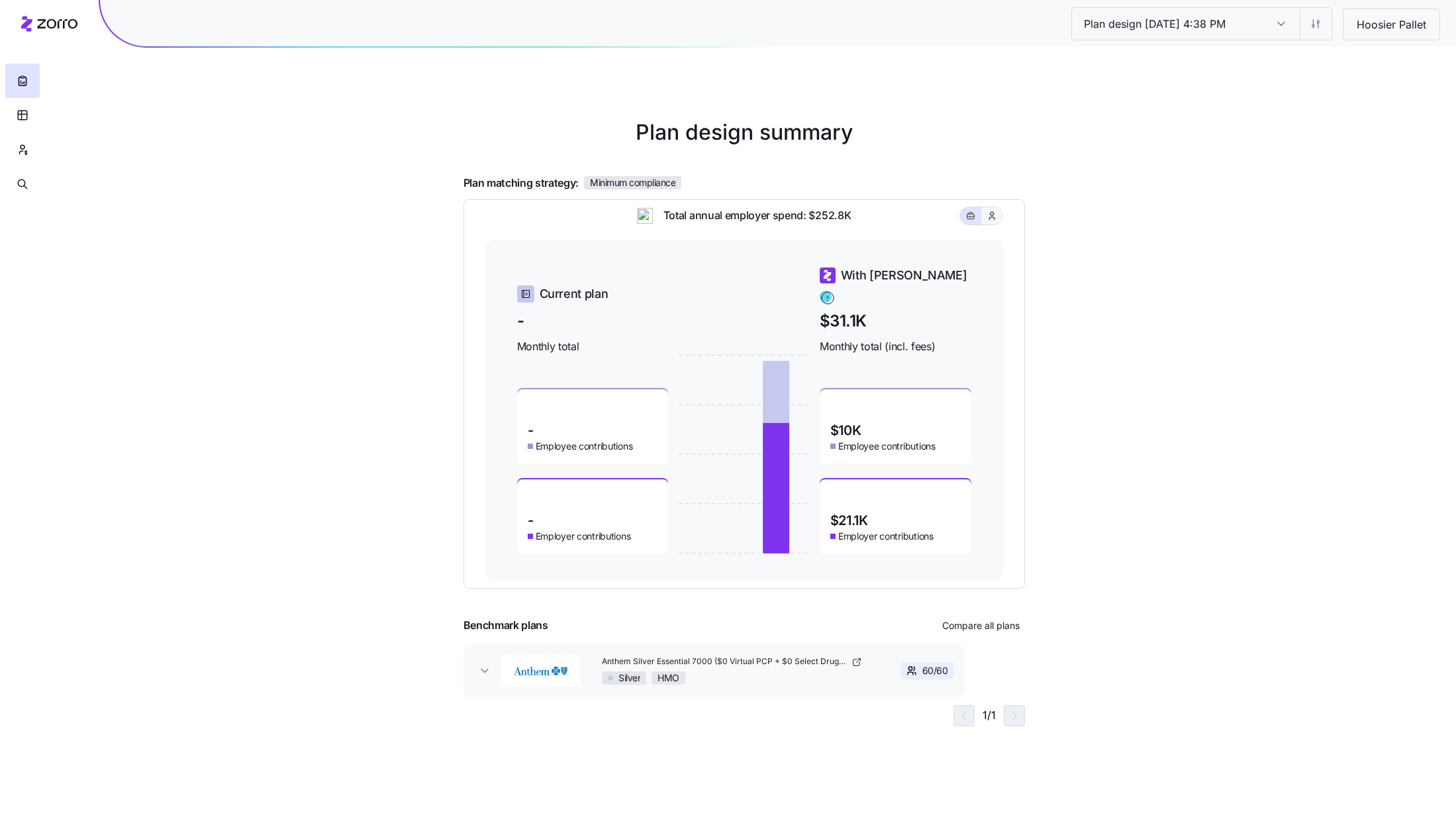
click at [991, 223] on icon "button" at bounding box center [992, 216] width 10 height 13
click at [981, 225] on button "button" at bounding box center [970, 216] width 21 height 17
click at [1312, 27] on html "Plan design 10/15/2025 4:38 PM Plan design 10/15/2025 4:38 PM Hoosier Pallet Pl…" at bounding box center [728, 412] width 1456 height 825
click at [1237, 67] on div "Edit contribution" at bounding box center [1262, 58] width 132 height 21
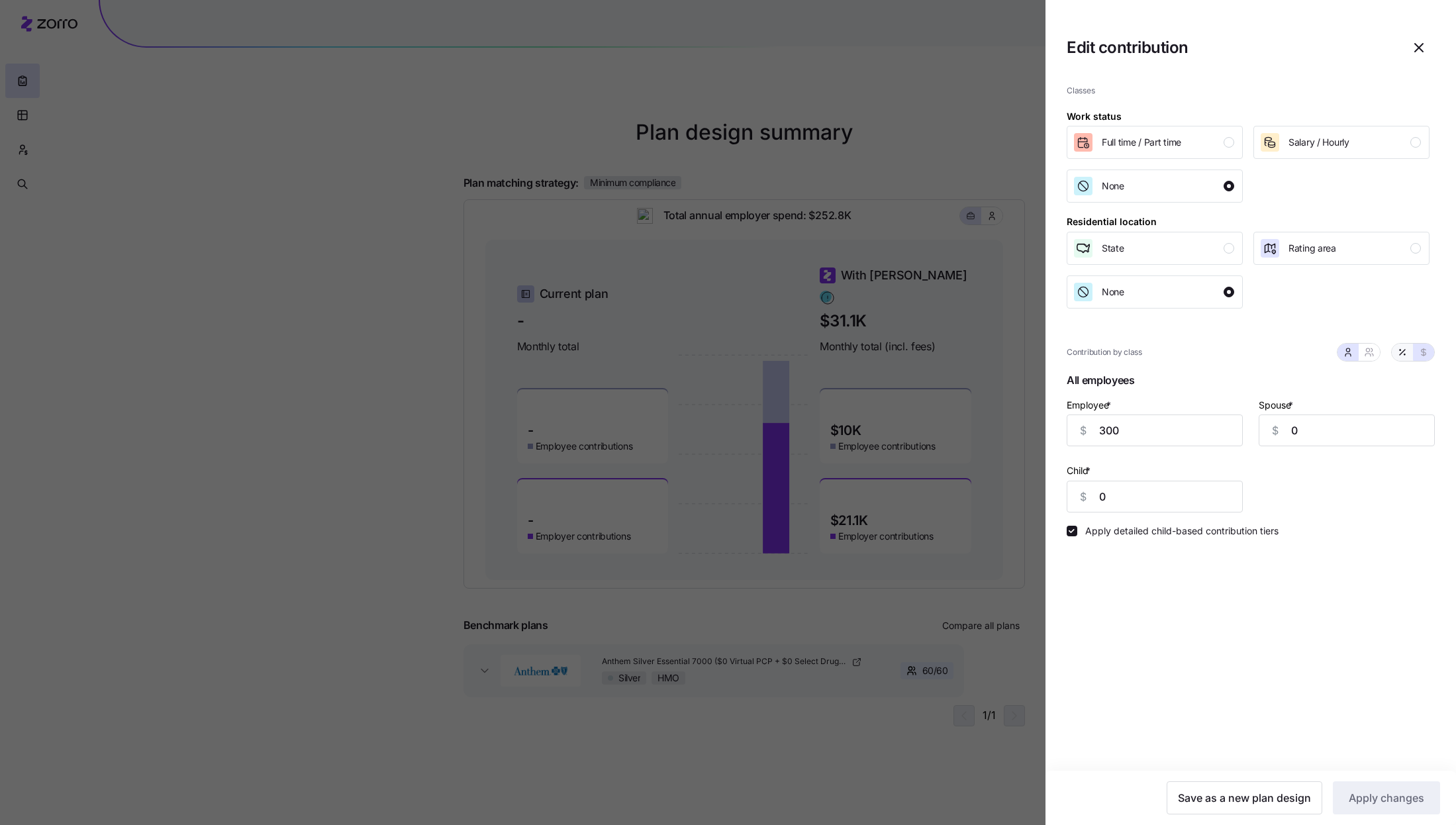
click at [1402, 352] on icon "button" at bounding box center [1402, 352] width 5 height 5
click at [1131, 439] on input "63" at bounding box center [1154, 431] width 176 height 32
type input "70"
click at [1366, 796] on span "Apply changes" at bounding box center [1387, 798] width 76 height 16
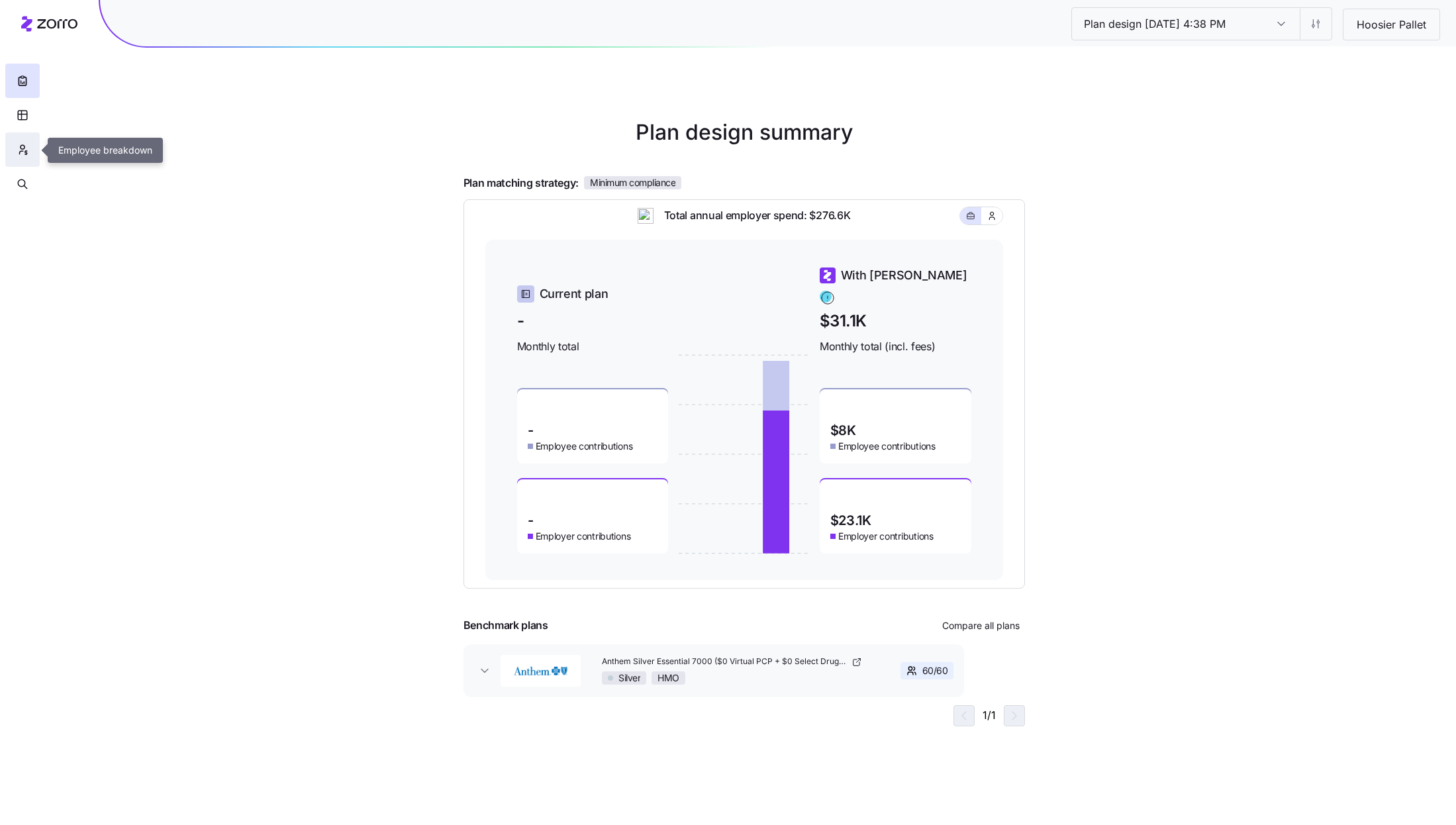
click at [33, 157] on button "button" at bounding box center [23, 150] width 34 height 34
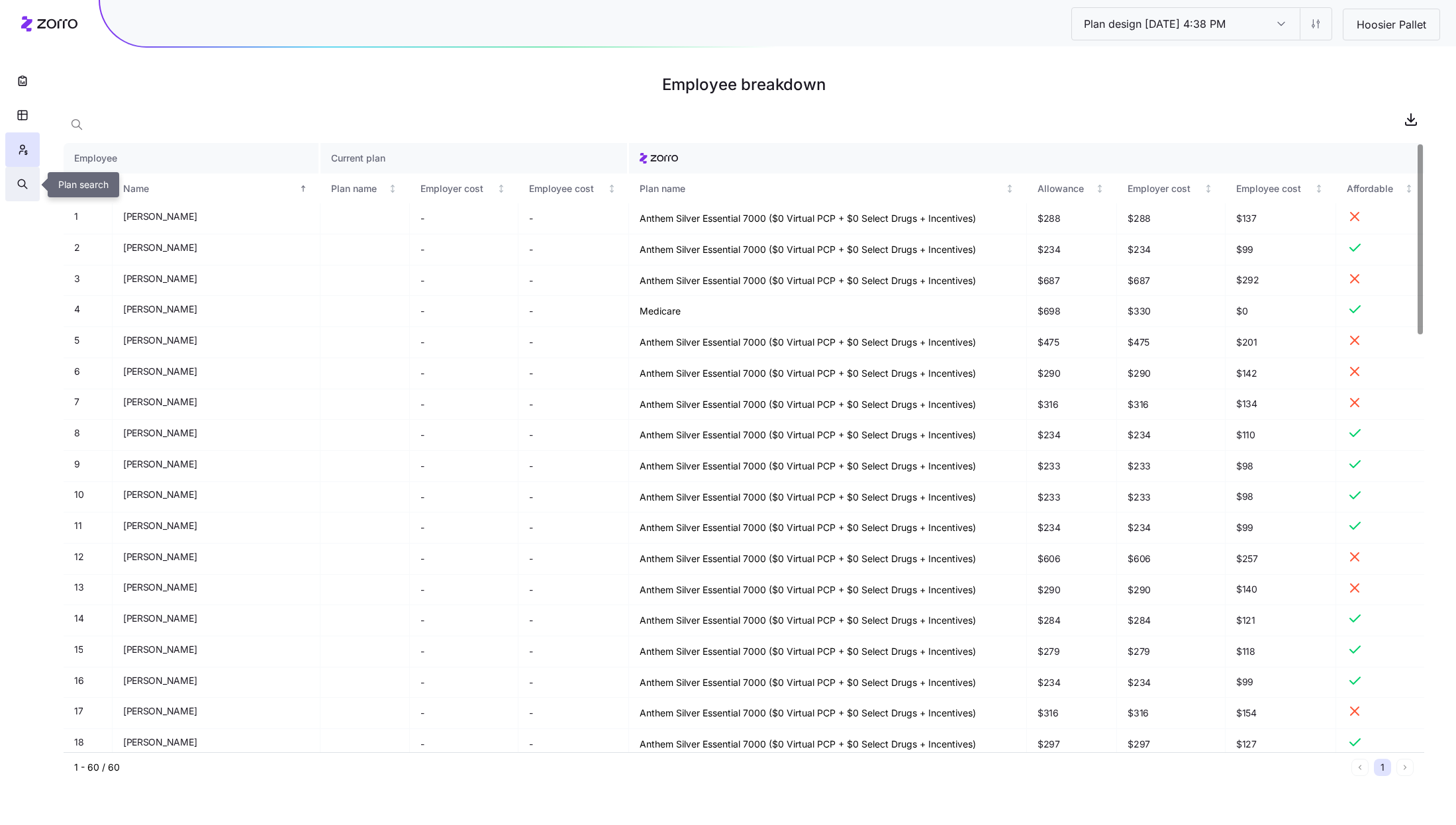
click at [21, 176] on button "button" at bounding box center [23, 184] width 34 height 34
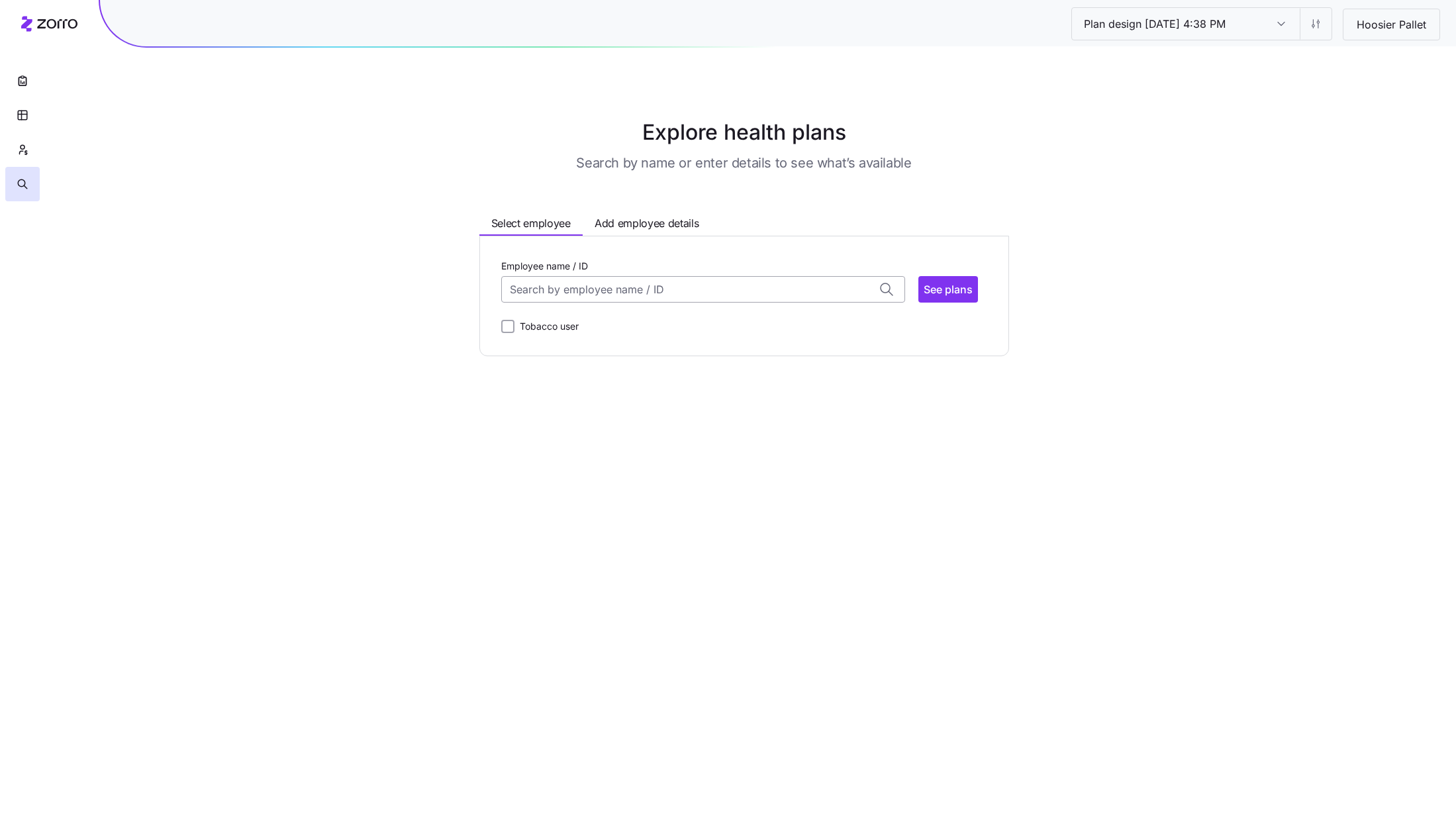
click at [639, 293] on input "Employee name / ID" at bounding box center [703, 289] width 404 height 27
click at [578, 330] on span "Aaron Alfarano (36)" at bounding box center [565, 325] width 107 height 16
click at [942, 286] on span "See plans" at bounding box center [948, 289] width 49 height 16
type input "Aaron Alfarano (ID: 1)"
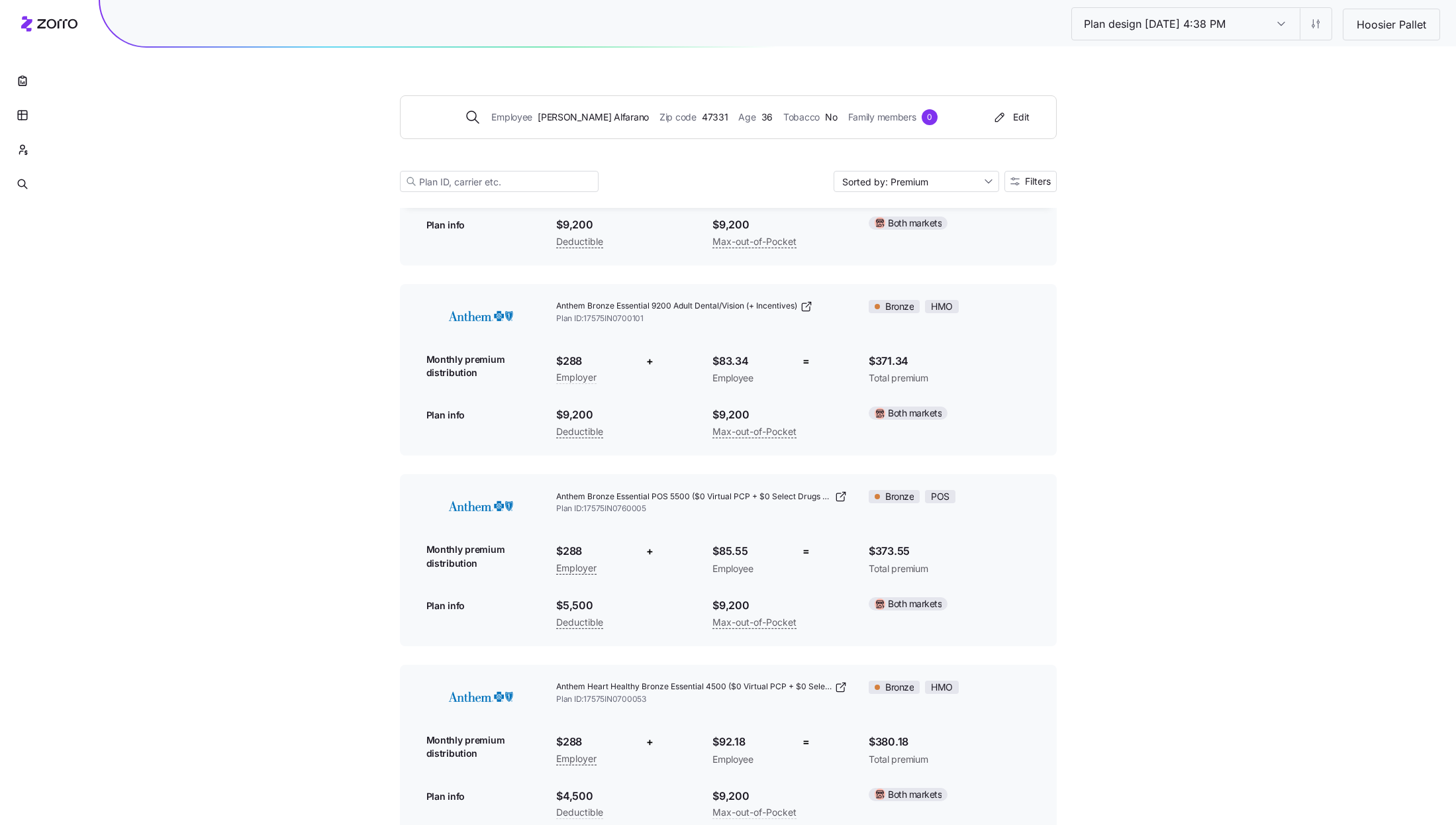
scroll to position [194, 0]
drag, startPoint x: 713, startPoint y: 550, endPoint x: 754, endPoint y: 550, distance: 41.0
click at [754, 550] on span "$85.55" at bounding box center [747, 554] width 70 height 16
click at [679, 558] on div "Anthem Bronze Essential POS 5500 ($0 Virtual PCP + $0 Select Drugs + Incentives…" at bounding box center [728, 563] width 625 height 161
